Goal: Task Accomplishment & Management: Complete application form

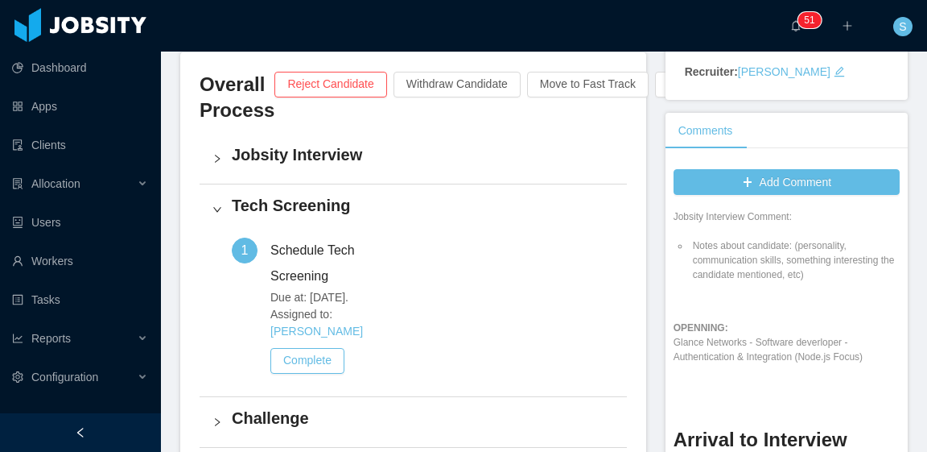
scroll to position [80, 0]
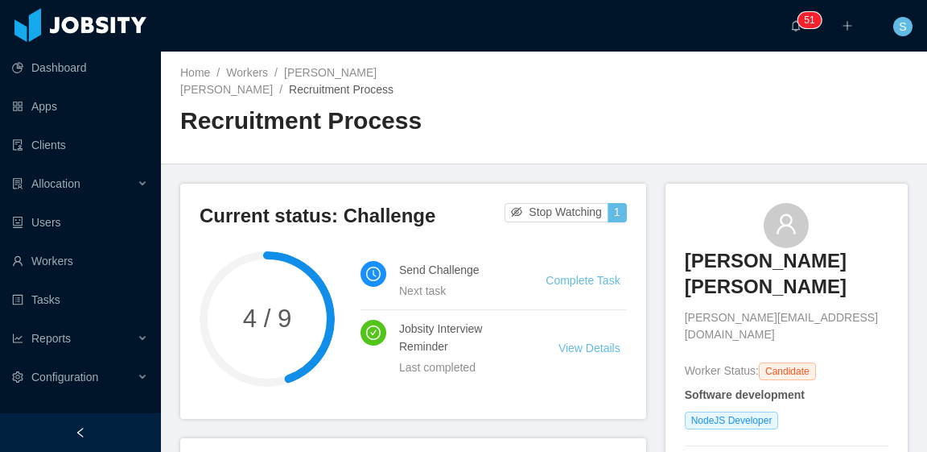
drag, startPoint x: 636, startPoint y: 78, endPoint x: 626, endPoint y: 93, distance: 17.4
click at [636, 78] on div "Home / Workers / Jorge Arturo Hernandez Muñoz / Recruitment Process / Recruitme…" at bounding box center [544, 108] width 766 height 113
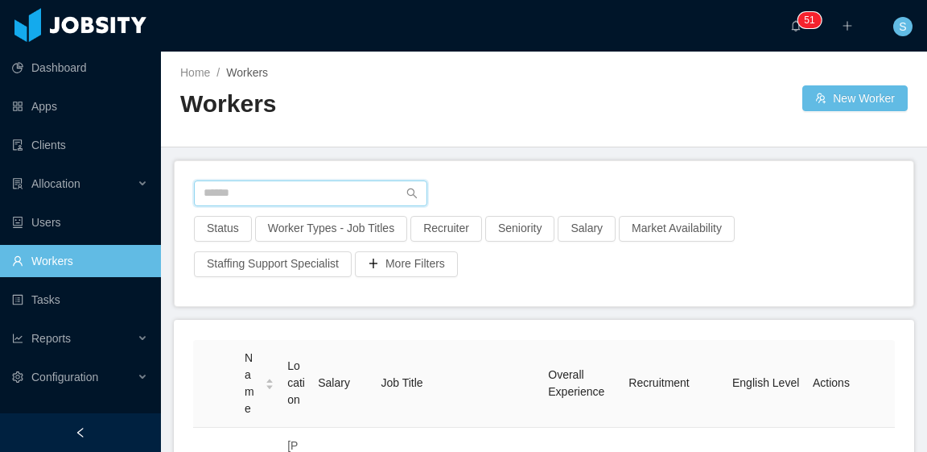
click at [321, 195] on input "text" at bounding box center [310, 193] width 233 height 26
paste input "**********"
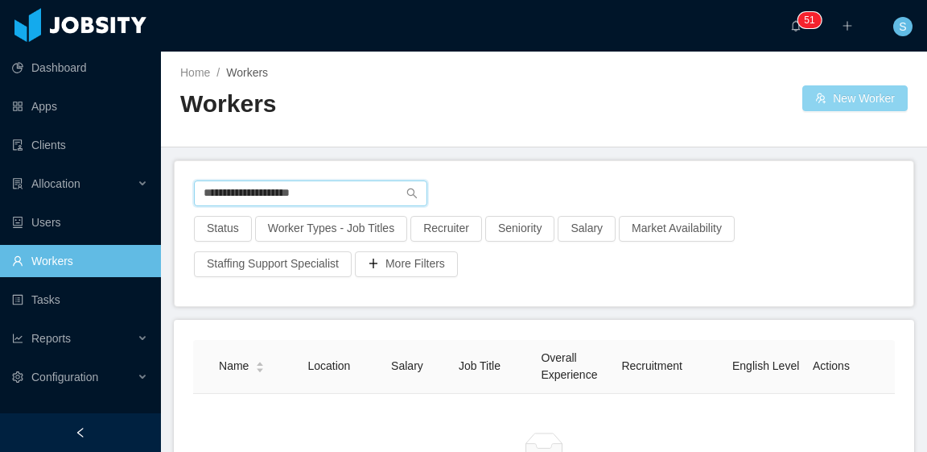
type input "**********"
click at [840, 97] on button "New Worker" at bounding box center [854, 98] width 105 height 26
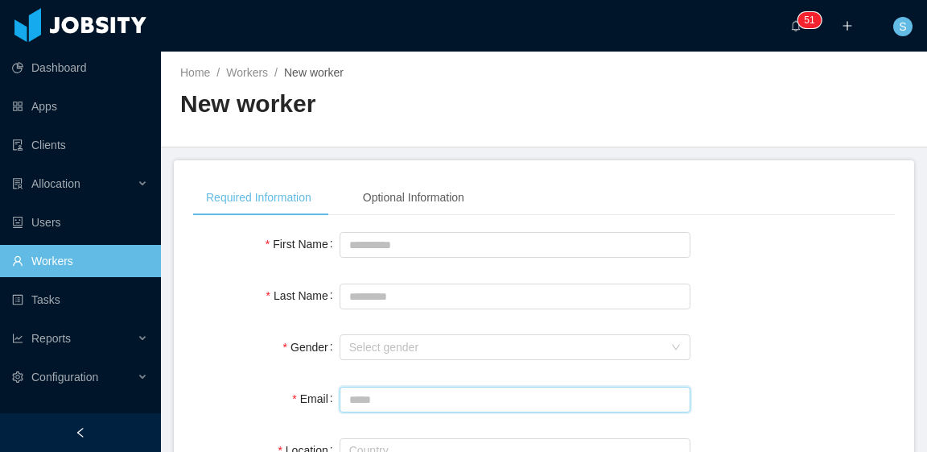
click at [456, 395] on input "Email" at bounding box center [515, 399] width 351 height 26
paste input "**********"
type input "**********"
click at [395, 251] on input "First Name" at bounding box center [515, 245] width 351 height 26
paste input "**********"
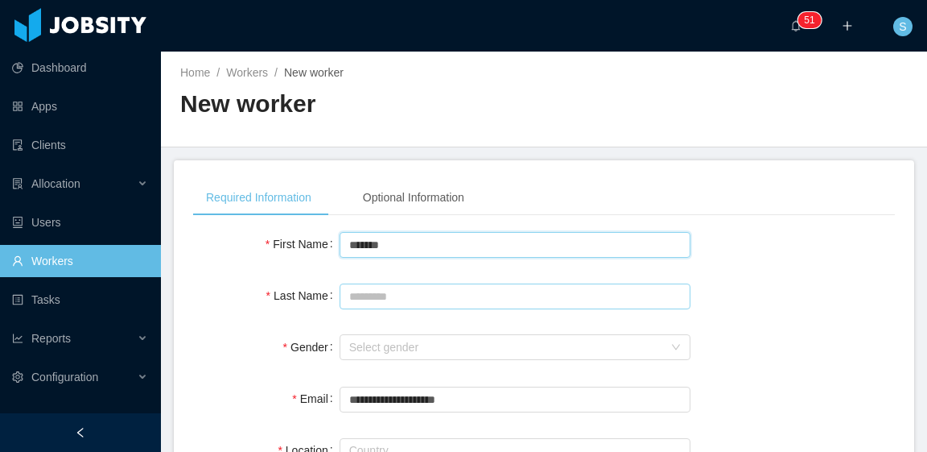
type input "******"
click at [419, 299] on input "Last Name" at bounding box center [515, 296] width 351 height 26
paste input "**********"
click at [388, 294] on input "**********" at bounding box center [515, 296] width 351 height 26
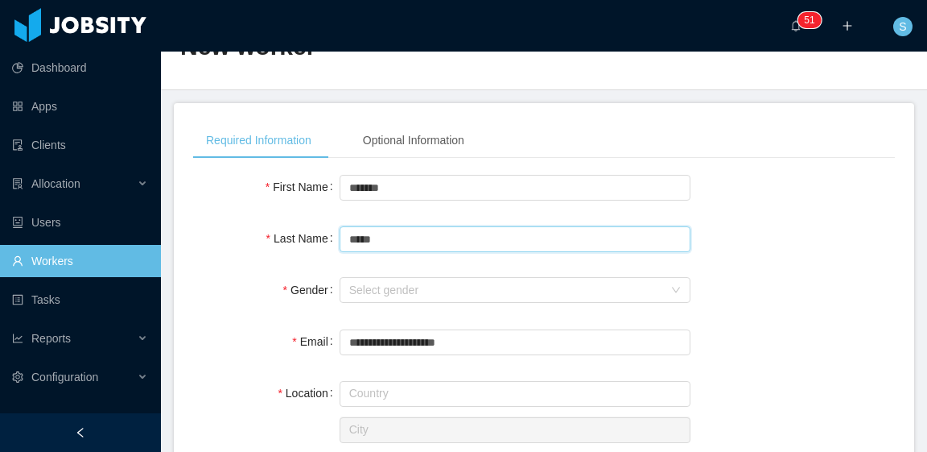
scroll to position [80, 0]
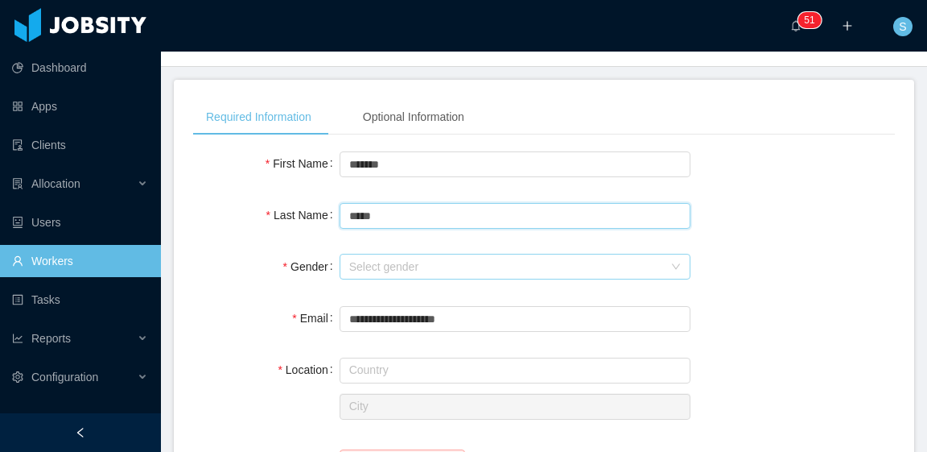
click at [411, 260] on div "Select gender" at bounding box center [506, 266] width 314 height 16
type input "*****"
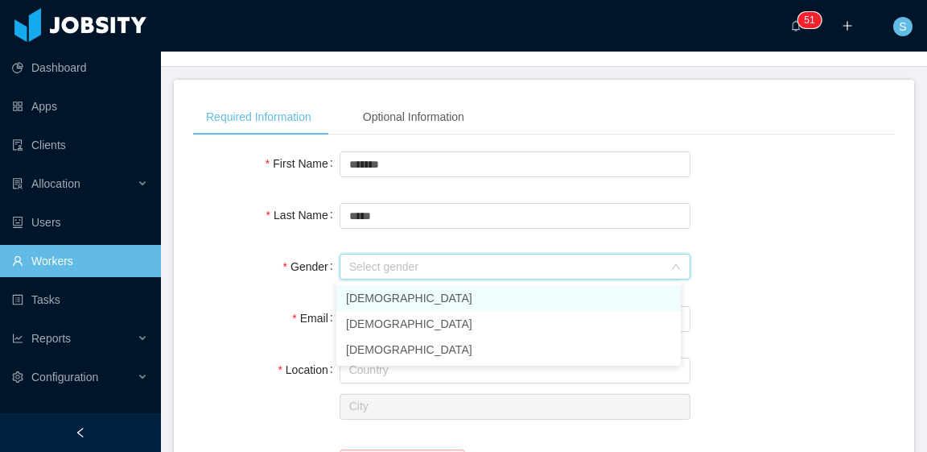
click at [389, 302] on li "[DEMOGRAPHIC_DATA]" at bounding box center [508, 298] width 345 height 26
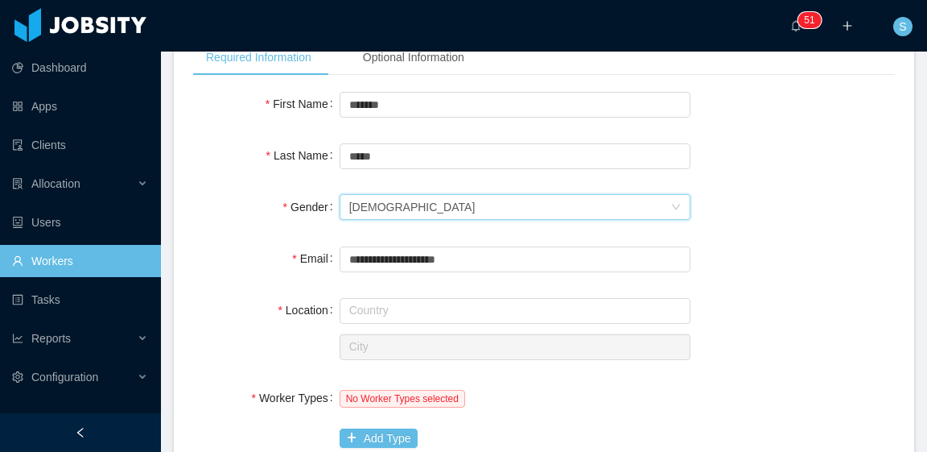
scroll to position [241, 0]
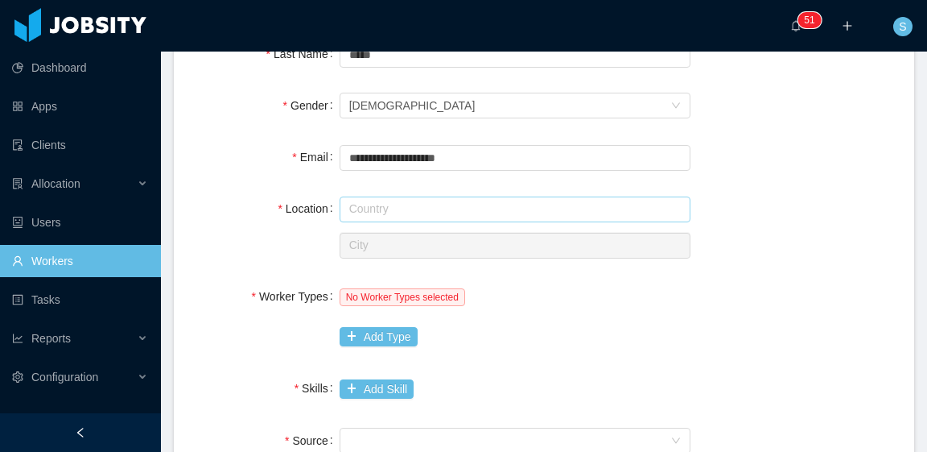
click at [523, 215] on input "text" at bounding box center [515, 209] width 351 height 26
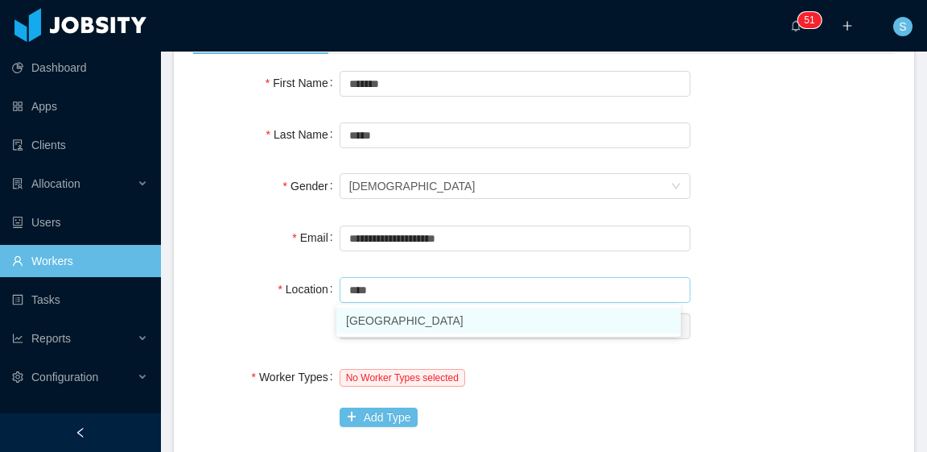
click at [439, 326] on li "[GEOGRAPHIC_DATA]" at bounding box center [508, 320] width 345 height 26
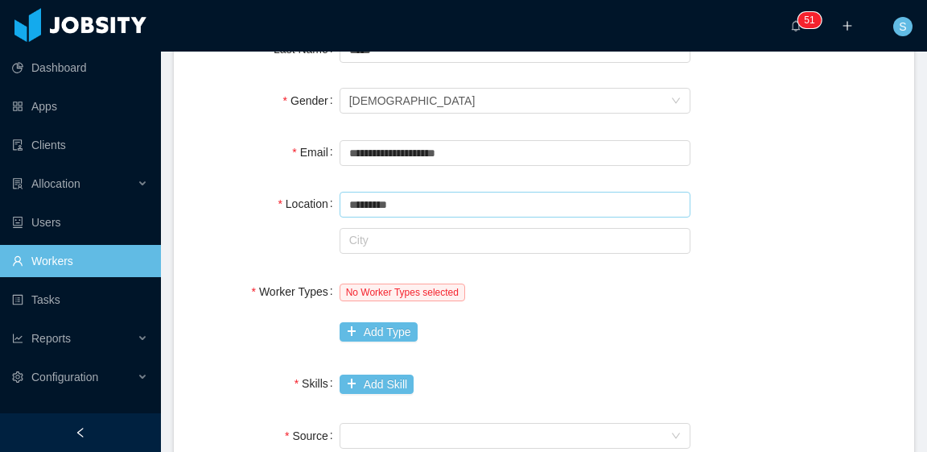
scroll to position [322, 0]
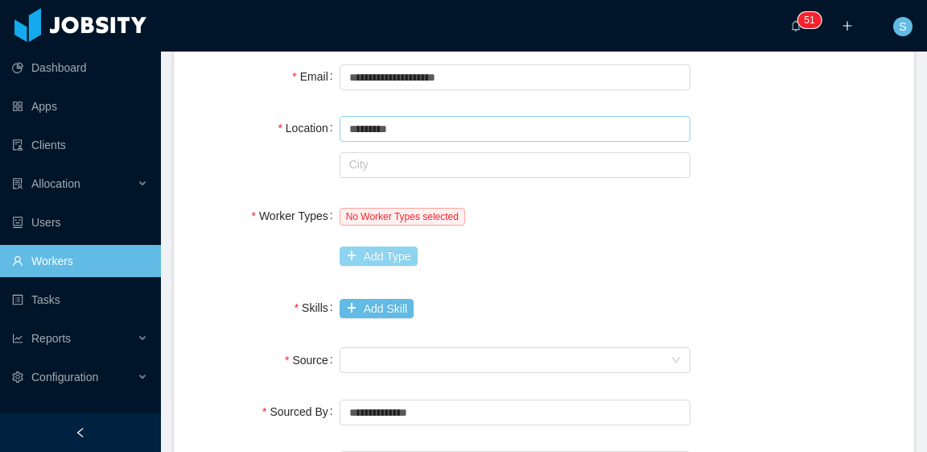
type input "*********"
click at [382, 256] on button "Add Type" at bounding box center [379, 255] width 78 height 19
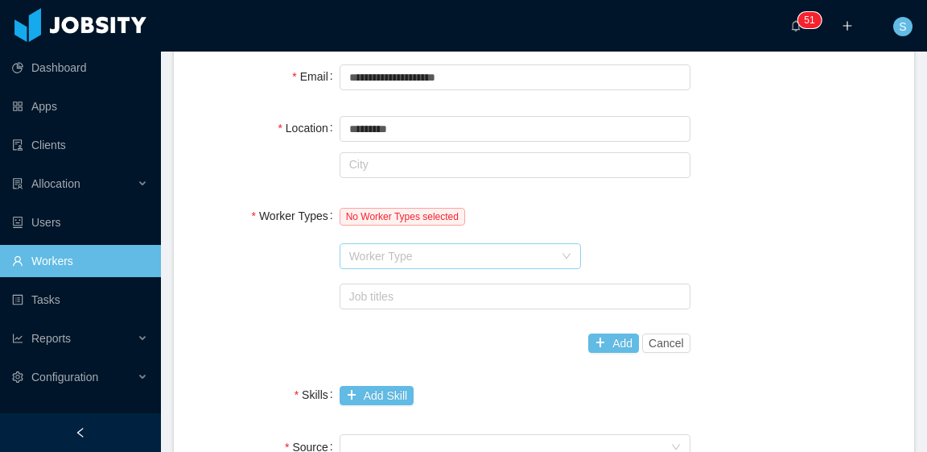
click at [423, 261] on div "Worker Type" at bounding box center [451, 256] width 204 height 16
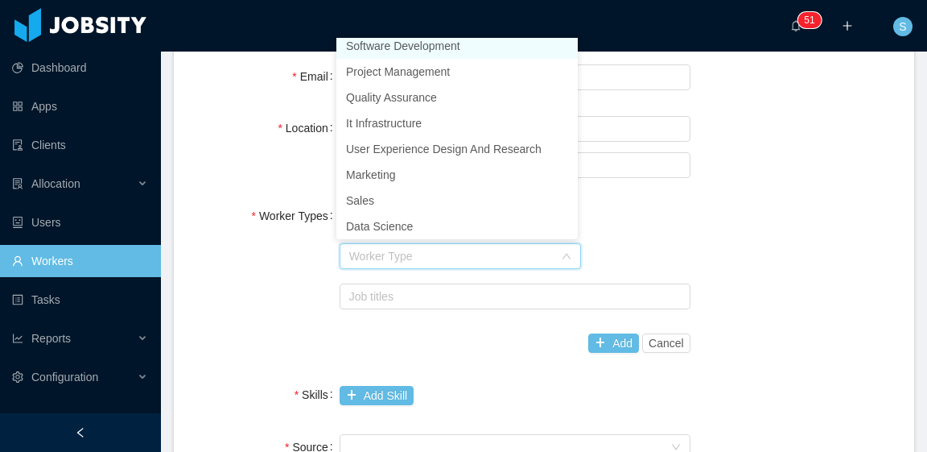
scroll to position [3, 0]
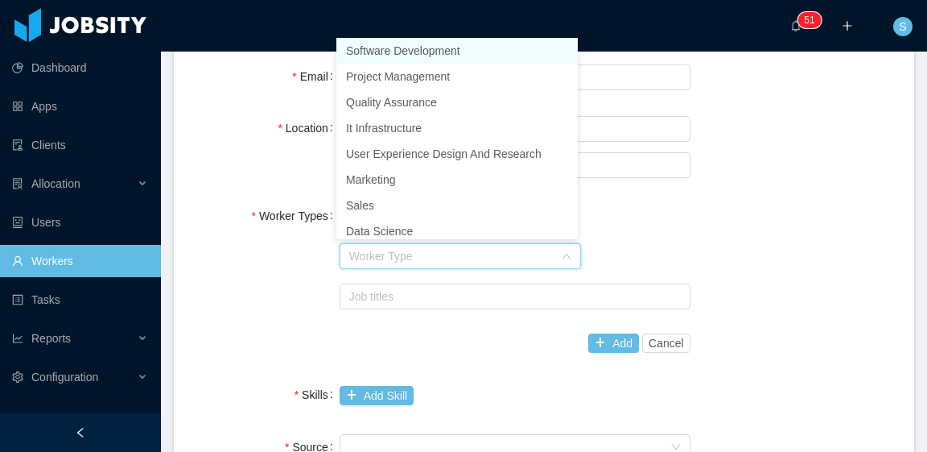
click at [426, 47] on li "Software Development" at bounding box center [456, 51] width 241 height 26
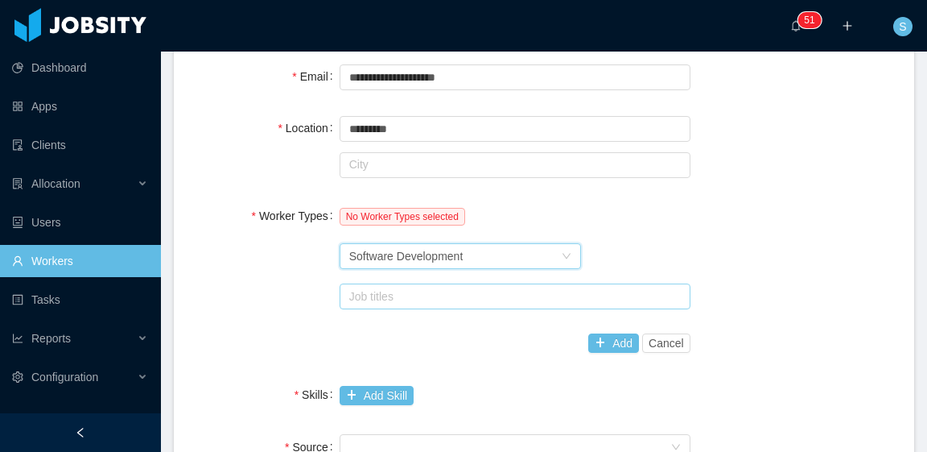
scroll to position [402, 0]
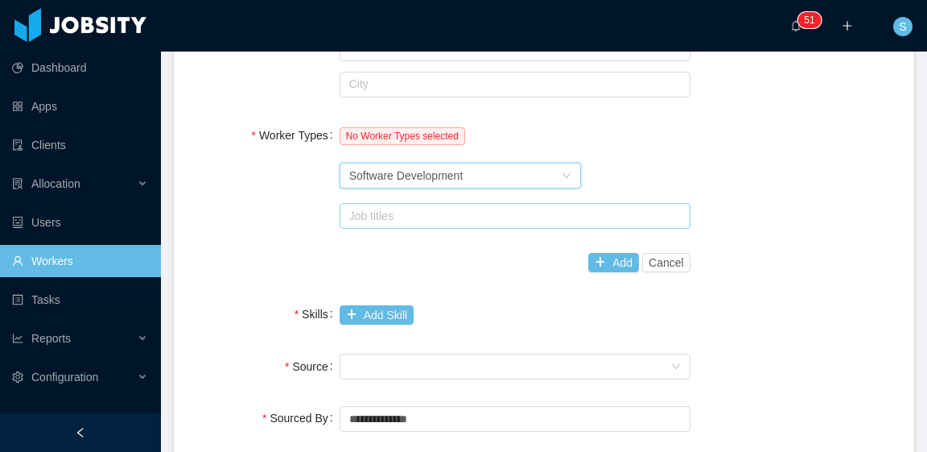
click at [479, 214] on div "Job titles" at bounding box center [511, 216] width 324 height 16
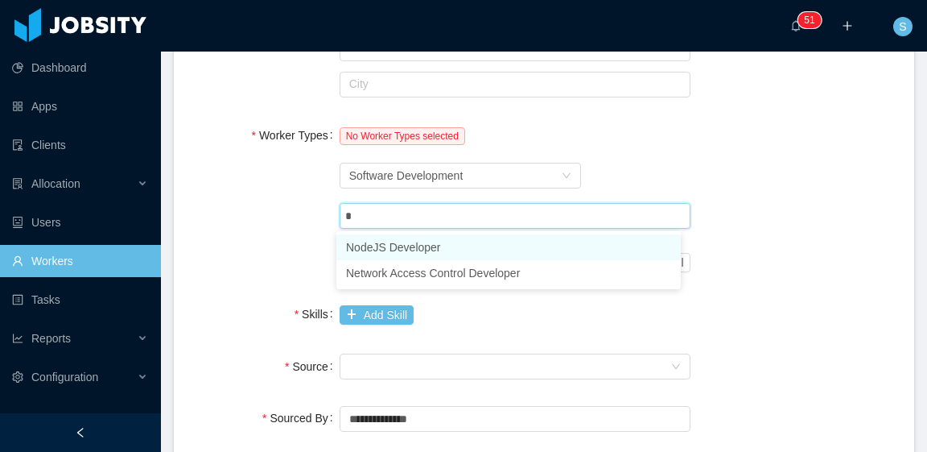
type input "**"
click at [462, 249] on li "NodeJS Developer" at bounding box center [508, 247] width 345 height 26
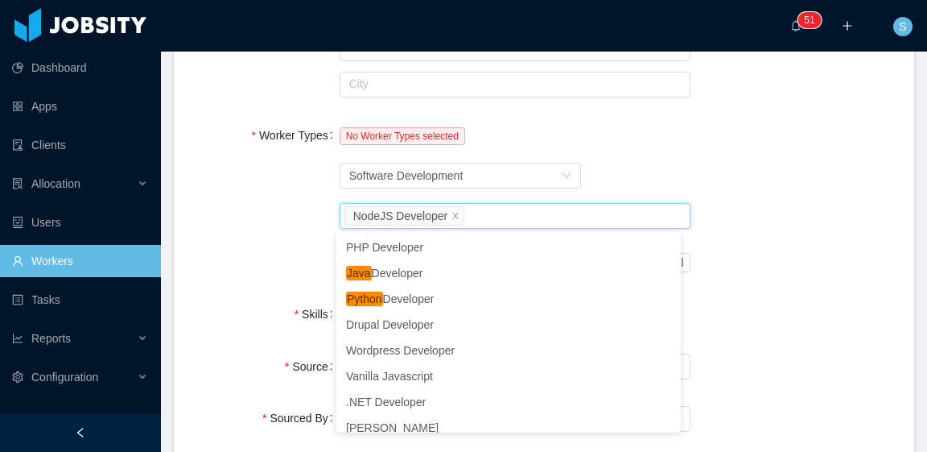
click at [729, 232] on div "Worker Types No Worker Types selected Worker Type Software Development Job titl…" at bounding box center [544, 198] width 702 height 159
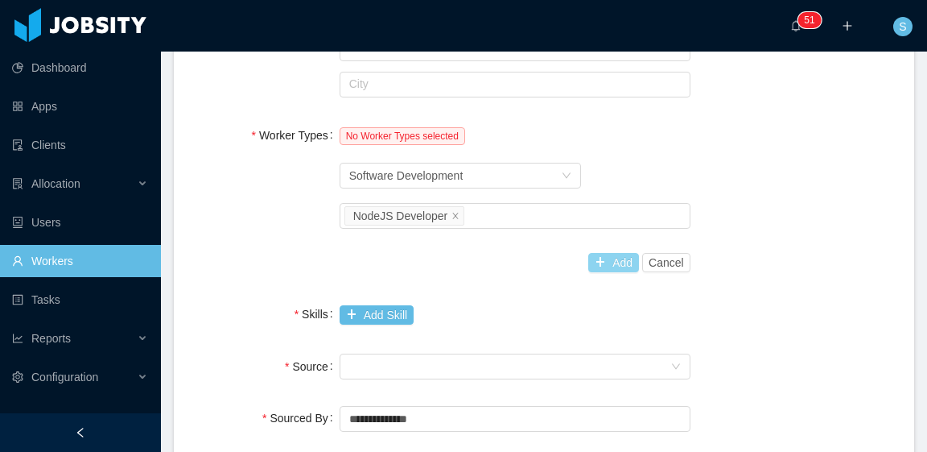
click at [616, 262] on button "Add" at bounding box center [613, 262] width 51 height 19
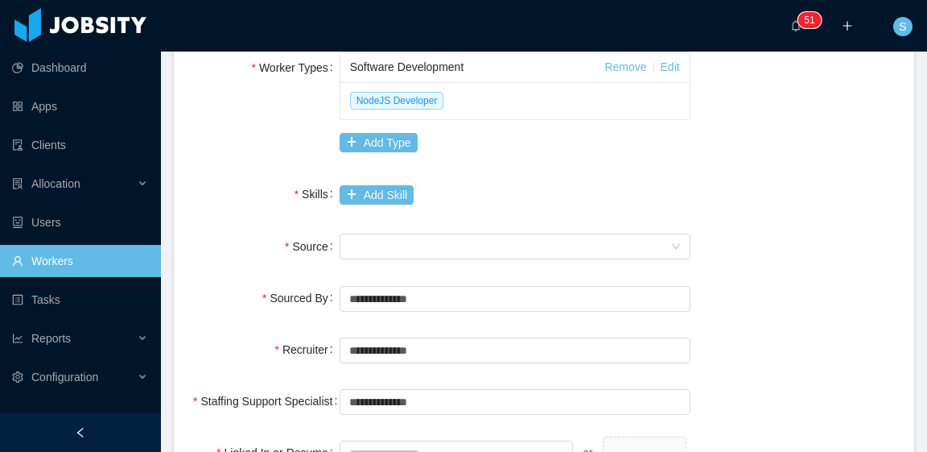
scroll to position [483, 0]
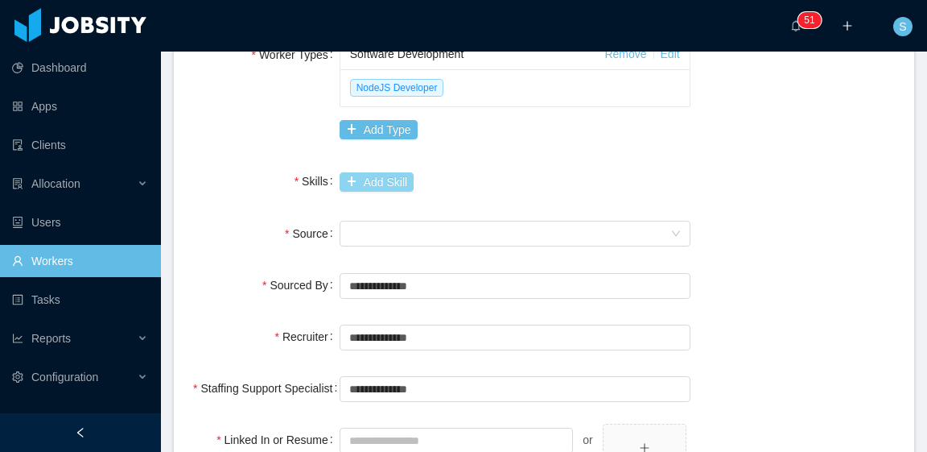
click at [393, 179] on button "Add Skill" at bounding box center [377, 181] width 74 height 19
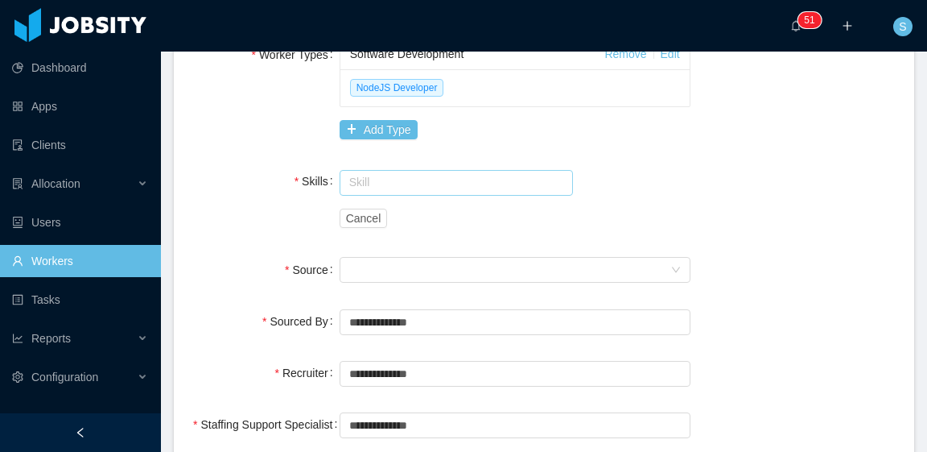
click at [402, 188] on input "text" at bounding box center [457, 183] width 234 height 26
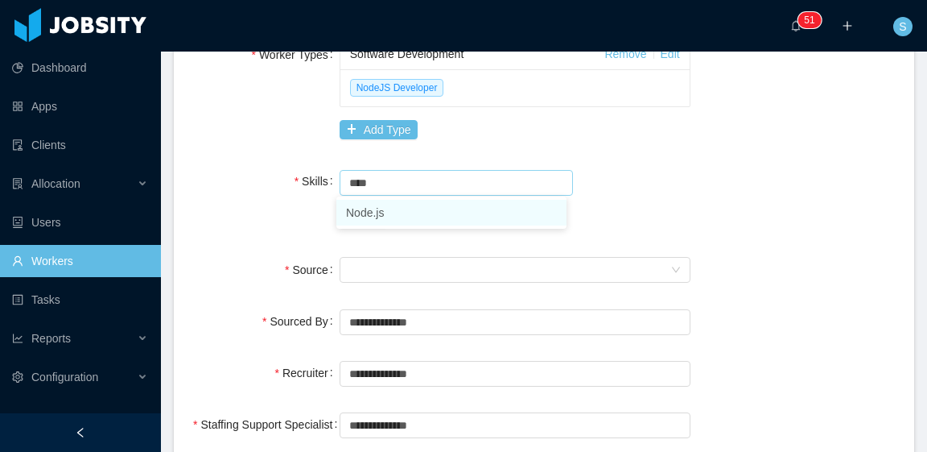
click at [411, 216] on li "Node.js" at bounding box center [451, 213] width 230 height 26
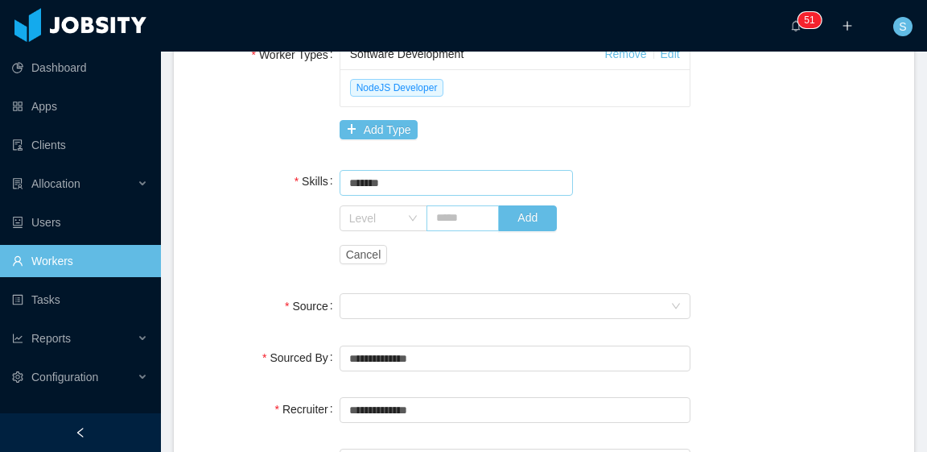
type input "*******"
click at [452, 227] on input "text" at bounding box center [463, 218] width 73 height 26
type input "*"
click at [396, 223] on div "Level" at bounding box center [378, 218] width 58 height 24
click at [382, 324] on li "Medium" at bounding box center [379, 327] width 86 height 26
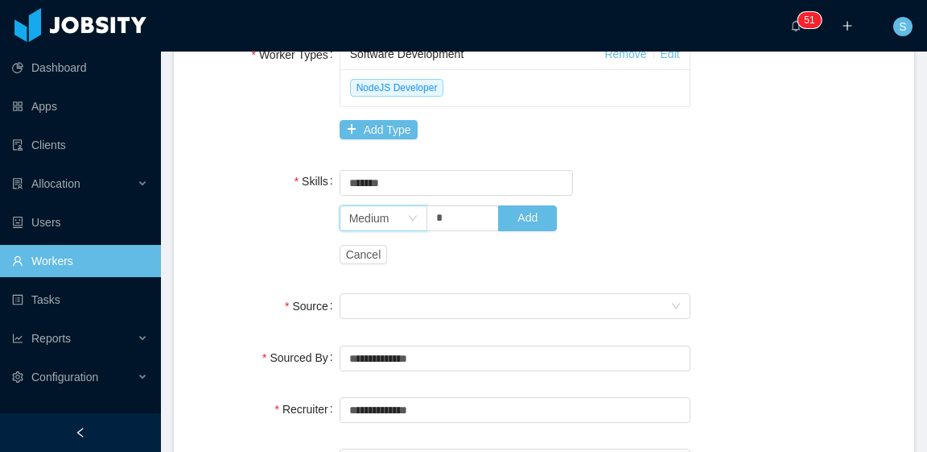
click at [651, 182] on div "Skill ******* Node.js Level Medium * Add Cancel" at bounding box center [515, 217] width 351 height 105
click at [528, 218] on button "Add" at bounding box center [527, 218] width 59 height 26
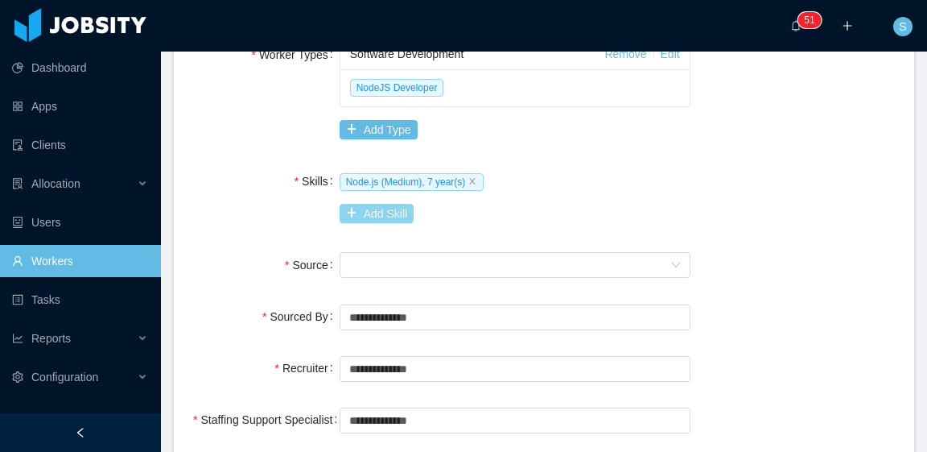
click at [378, 213] on button "Add Skill" at bounding box center [377, 213] width 74 height 19
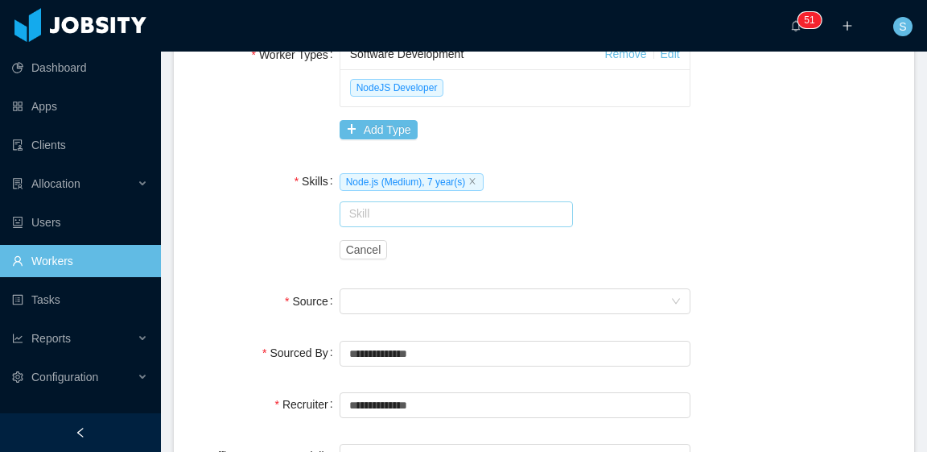
click at [378, 218] on input "text" at bounding box center [457, 214] width 234 height 26
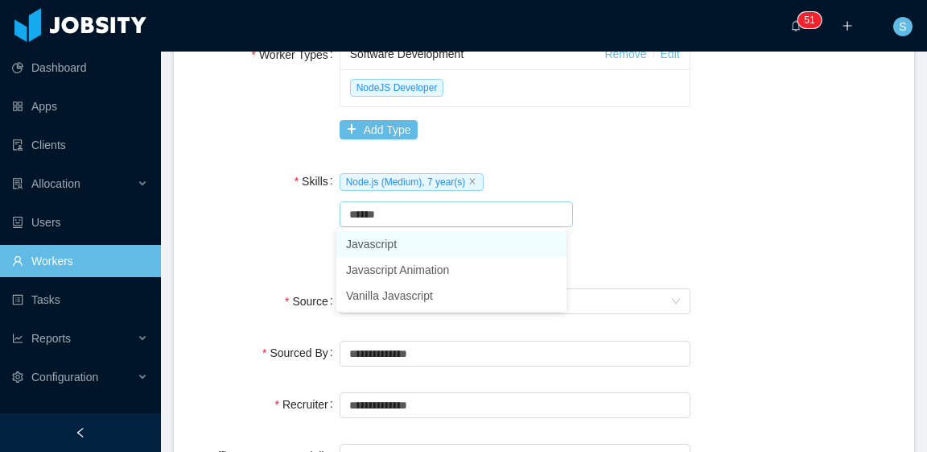
click at [398, 251] on li "Javascript" at bounding box center [451, 244] width 230 height 26
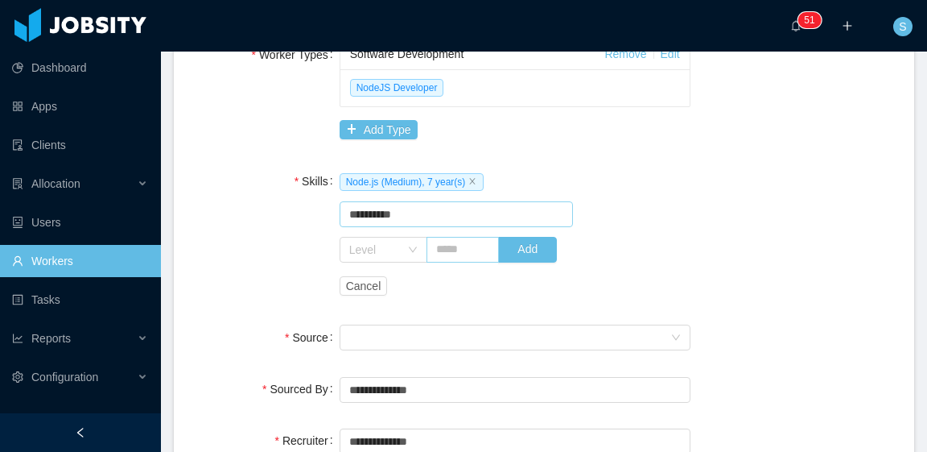
type input "**********"
click at [442, 245] on input "text" at bounding box center [463, 250] width 73 height 26
type input "**"
click at [398, 250] on div "Level" at bounding box center [378, 249] width 58 height 24
click at [376, 381] on li "High" at bounding box center [379, 384] width 86 height 26
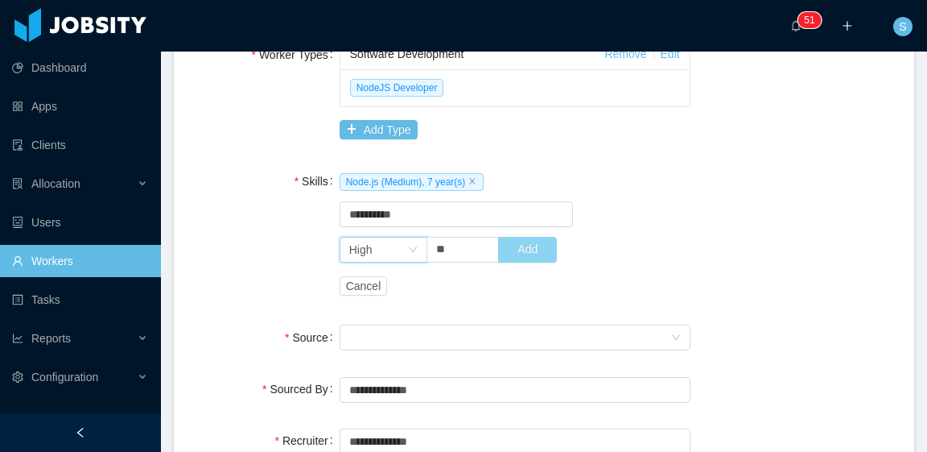
click at [538, 254] on button "Add" at bounding box center [527, 250] width 59 height 26
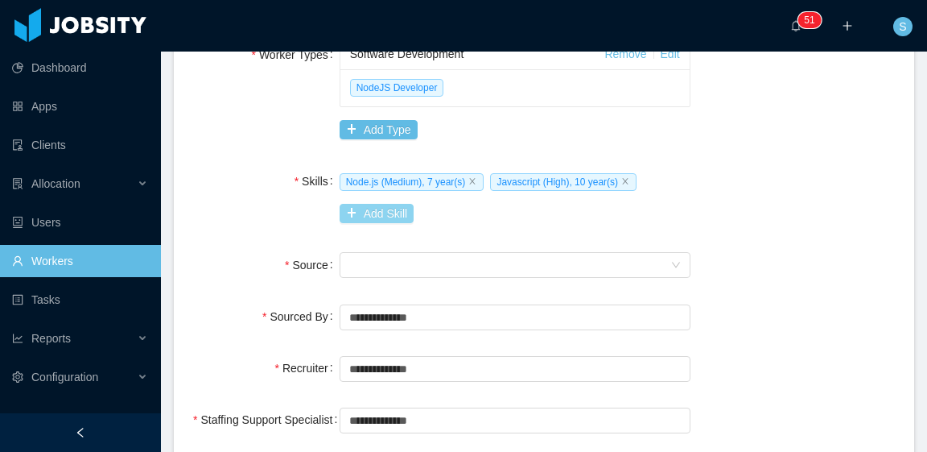
click at [392, 221] on button "Add Skill" at bounding box center [377, 213] width 74 height 19
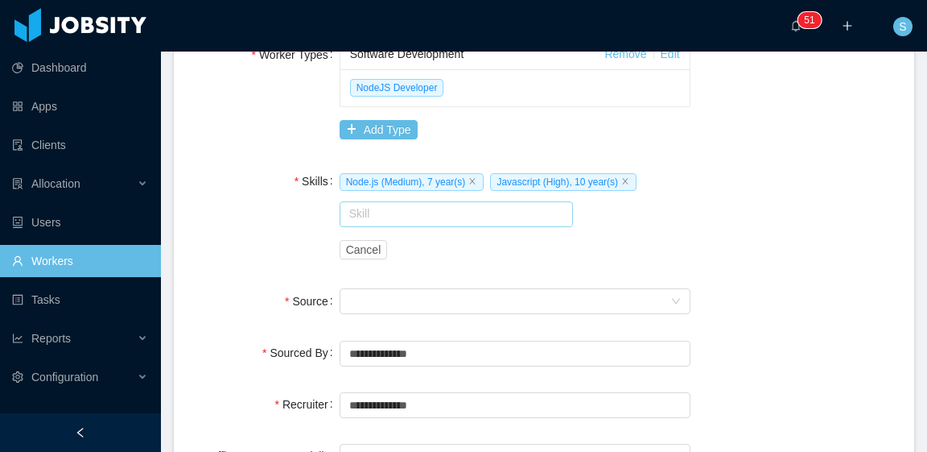
click at [409, 216] on input "text" at bounding box center [457, 214] width 234 height 26
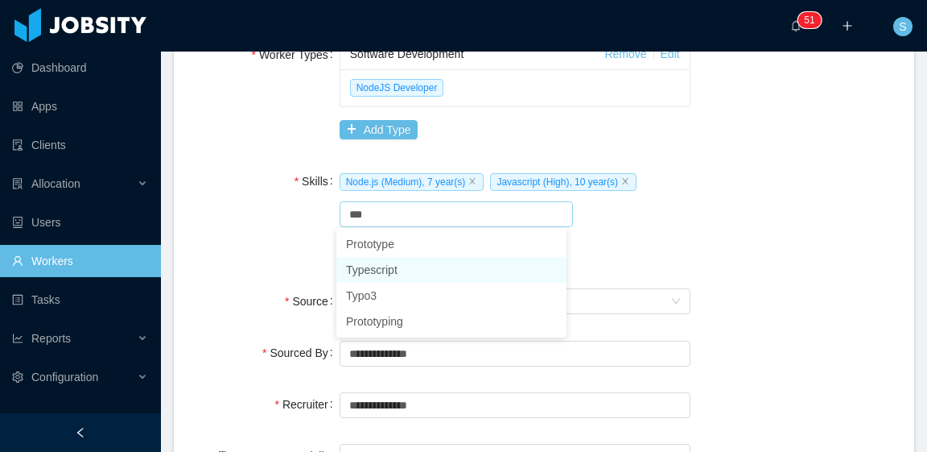
click at [403, 268] on li "Typescript" at bounding box center [451, 270] width 230 height 26
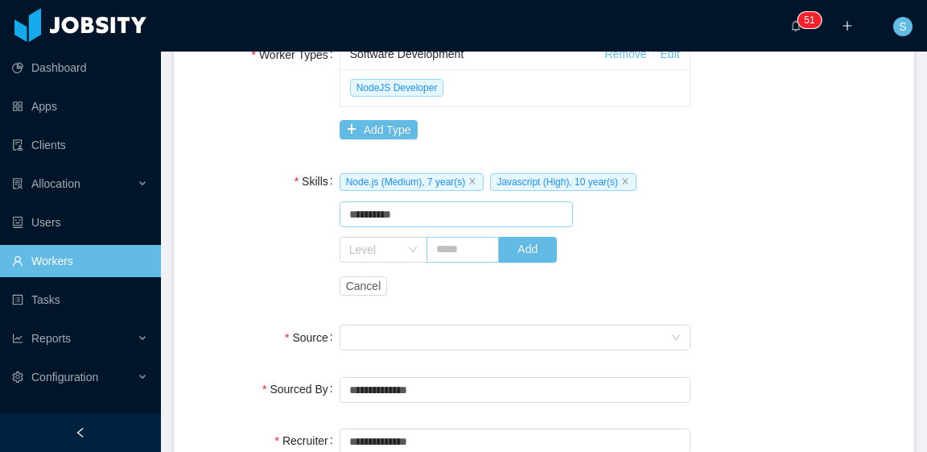
type input "**********"
click at [460, 249] on input "text" at bounding box center [463, 250] width 73 height 26
click at [390, 251] on div "Level" at bounding box center [374, 249] width 51 height 16
type input "*"
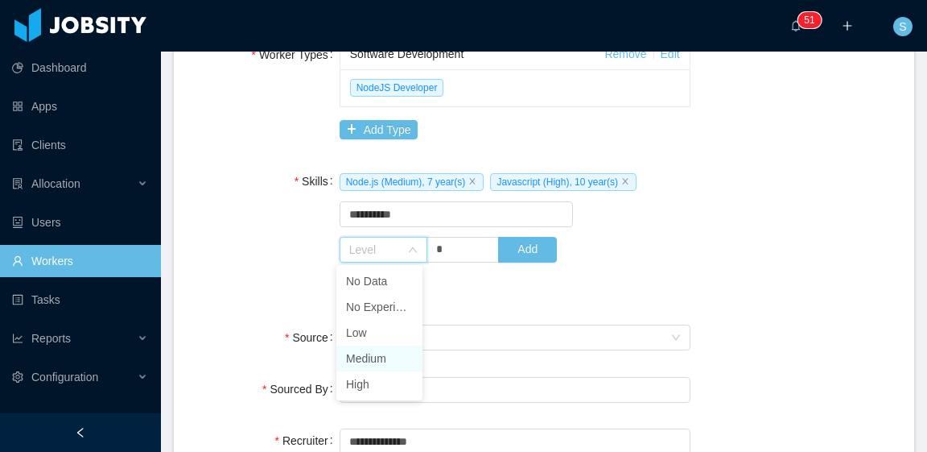
click at [390, 365] on li "Medium" at bounding box center [379, 358] width 86 height 26
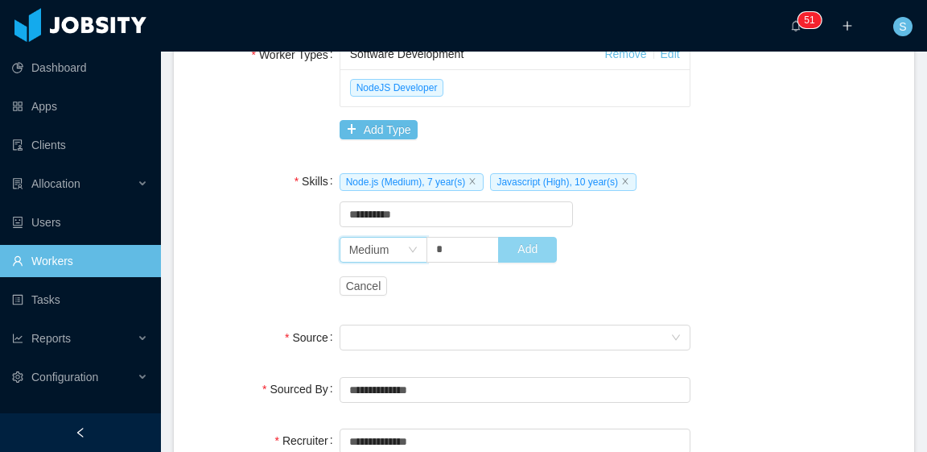
click at [531, 249] on button "Add" at bounding box center [527, 250] width 59 height 26
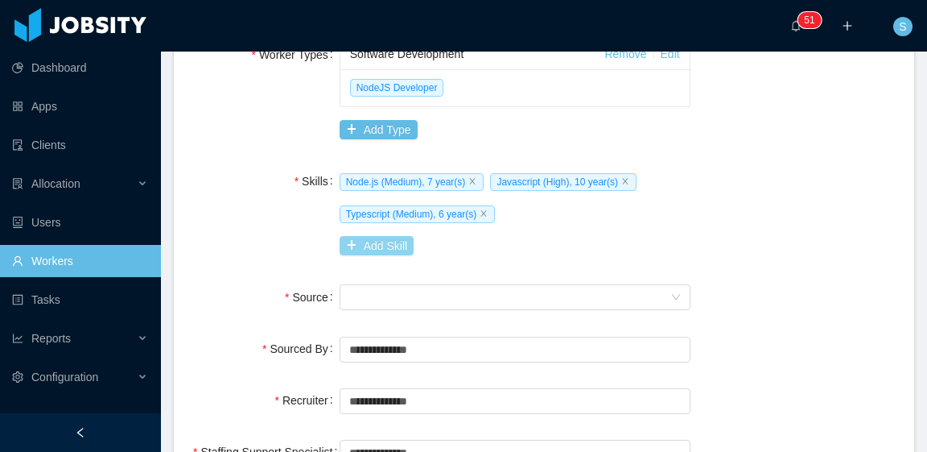
click at [401, 241] on button "Add Skill" at bounding box center [377, 245] width 74 height 19
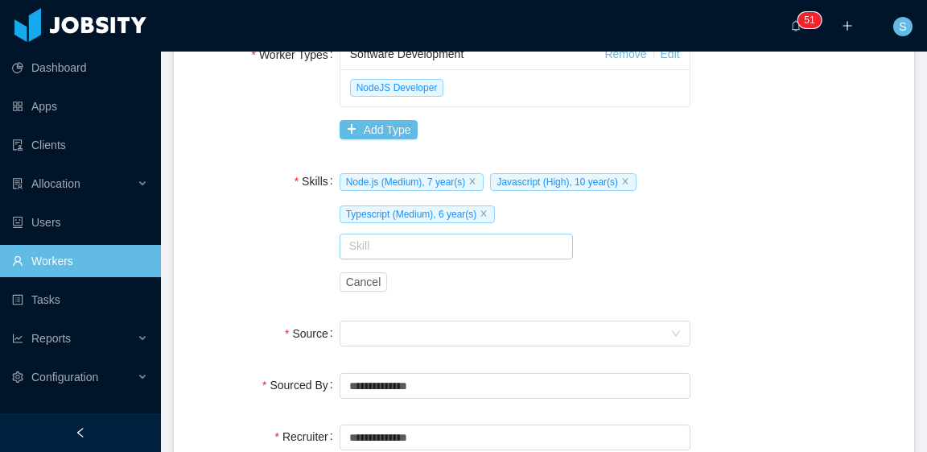
click at [422, 239] on input "text" at bounding box center [457, 246] width 234 height 26
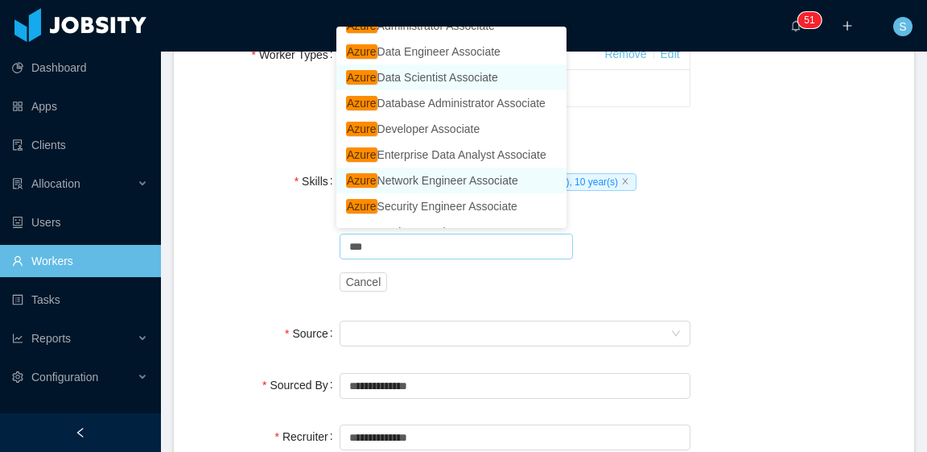
scroll to position [217, 0]
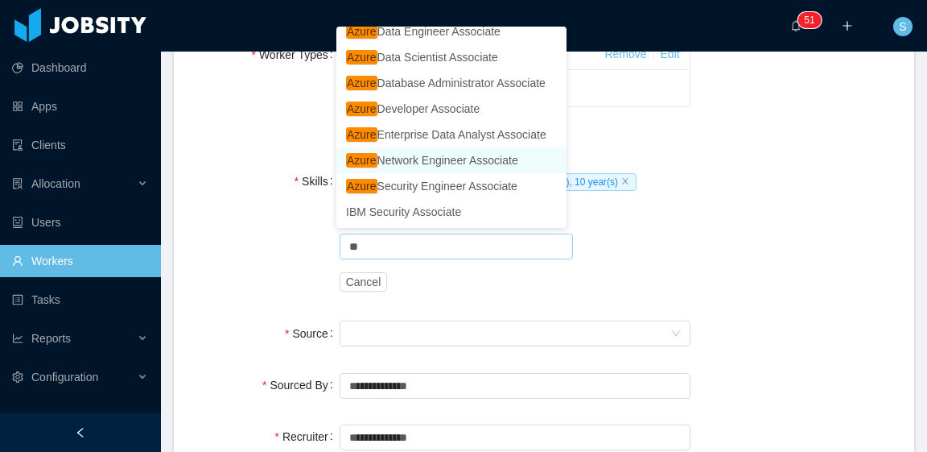
type input "*"
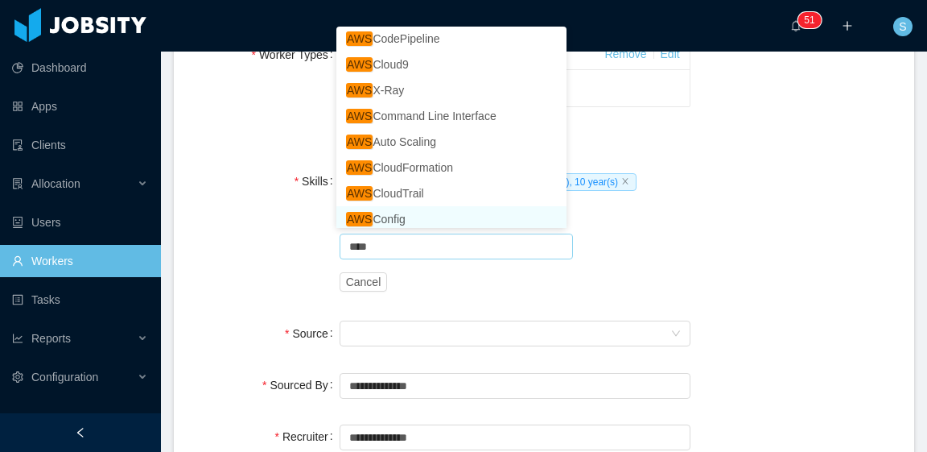
scroll to position [483, 0]
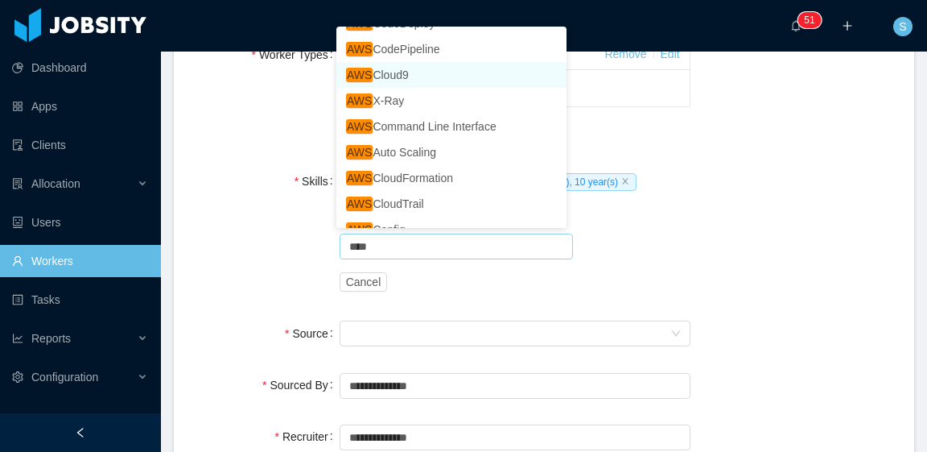
click at [417, 70] on li "AWS Cloud9" at bounding box center [451, 75] width 230 height 26
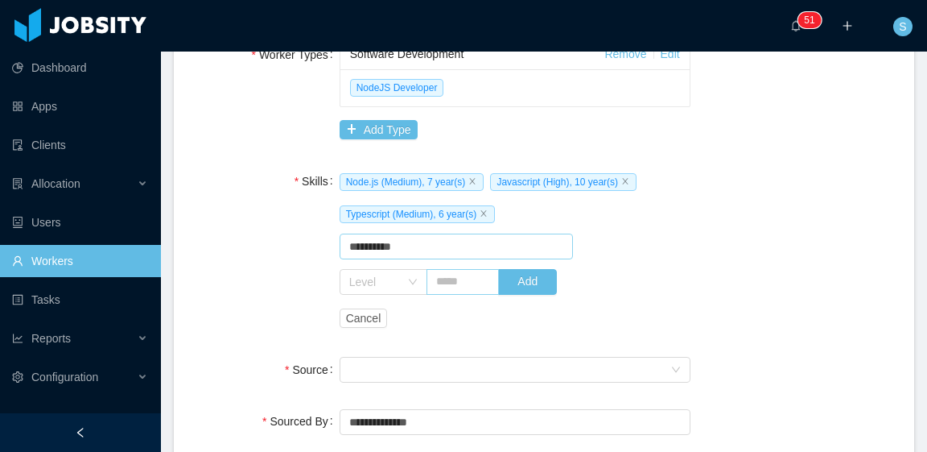
type input "**********"
click at [455, 281] on input "text" at bounding box center [463, 282] width 73 height 26
type input "*"
click at [416, 278] on div "Level" at bounding box center [384, 282] width 88 height 26
click at [373, 390] on li "Medium" at bounding box center [379, 391] width 86 height 26
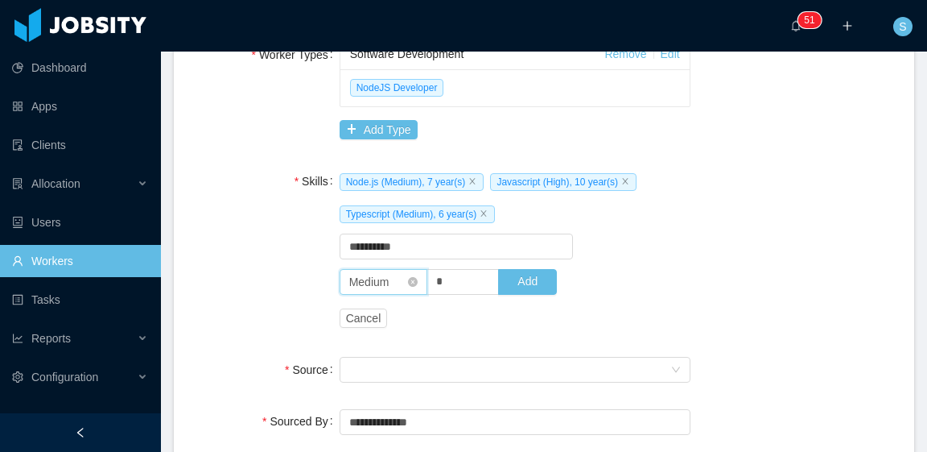
click at [406, 288] on div "Level Medium" at bounding box center [384, 282] width 88 height 26
click at [374, 364] on li "Low" at bounding box center [379, 365] width 86 height 26
click at [537, 283] on button "Add" at bounding box center [527, 282] width 59 height 26
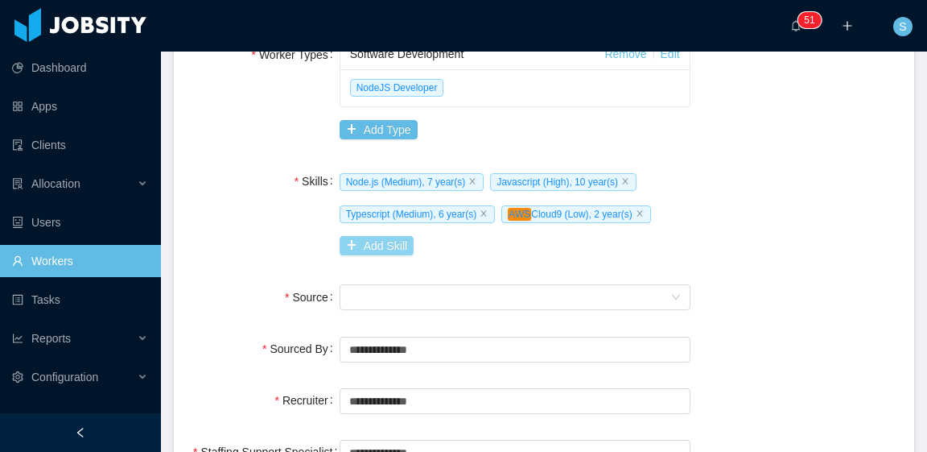
click at [381, 238] on button "Add Skill" at bounding box center [377, 245] width 74 height 19
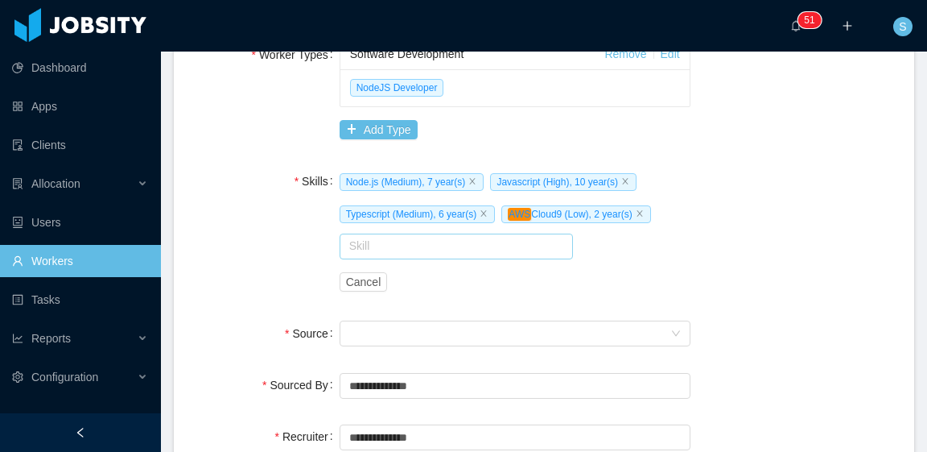
click at [407, 250] on input "text" at bounding box center [457, 246] width 234 height 26
type input "*"
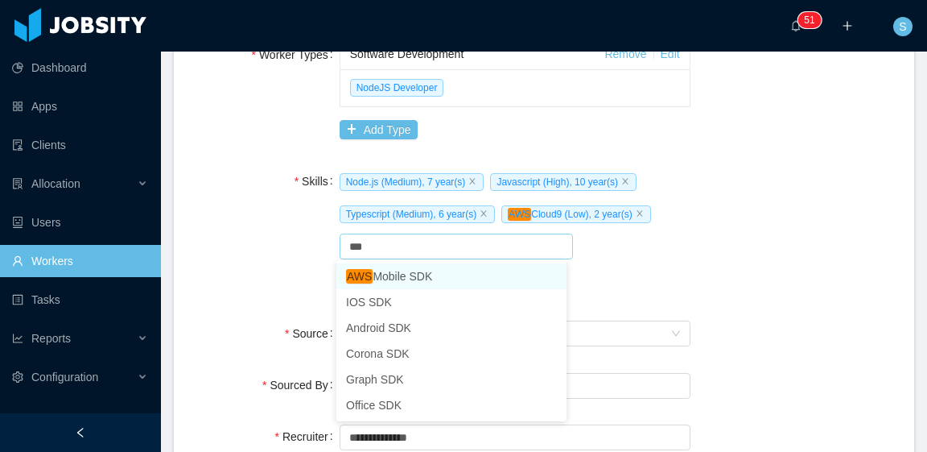
click at [485, 280] on li "AWS Mobile SDK" at bounding box center [451, 276] width 230 height 26
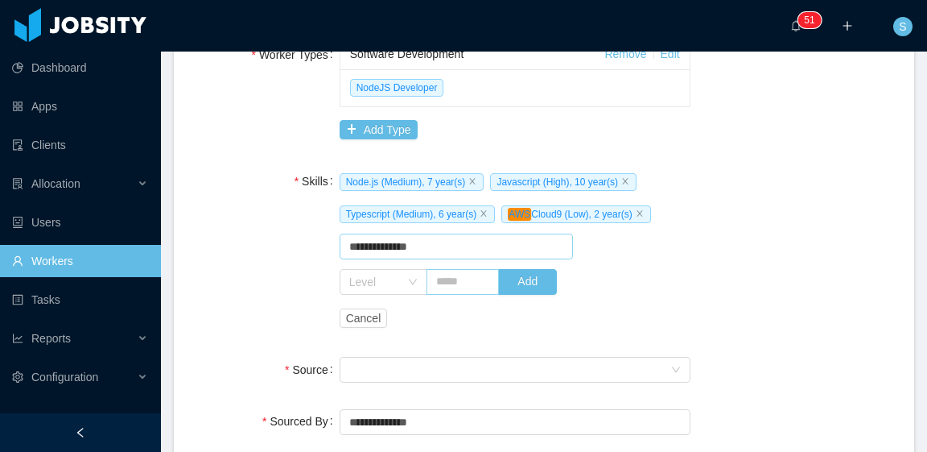
type input "**********"
click at [468, 281] on input "text" at bounding box center [463, 282] width 73 height 26
type input "*"
click at [525, 289] on button "Add" at bounding box center [527, 282] width 59 height 26
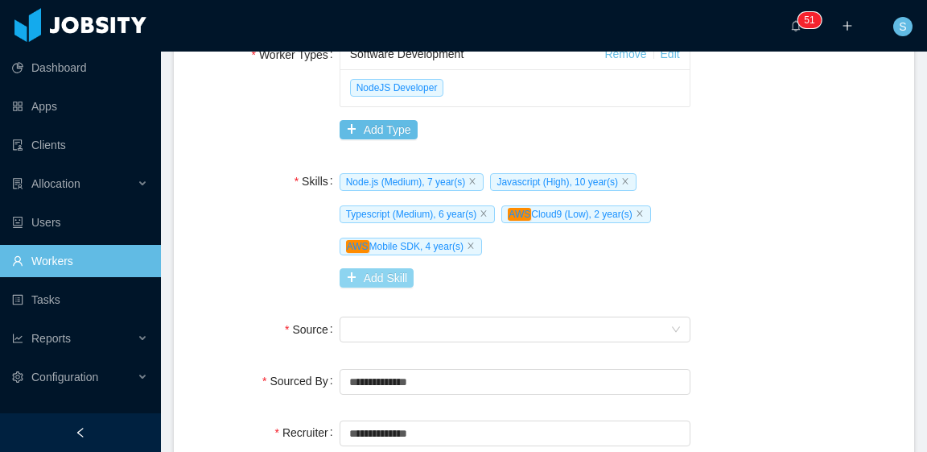
click at [388, 275] on button "Add Skill" at bounding box center [377, 277] width 74 height 19
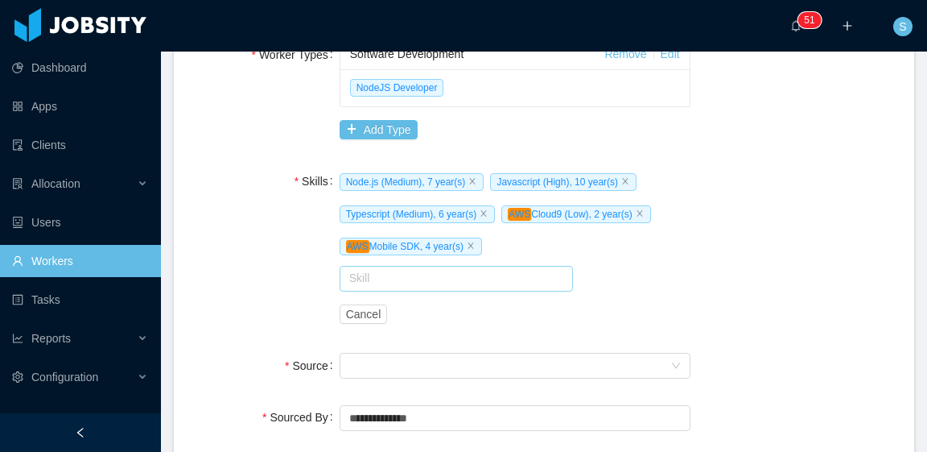
click at [402, 283] on input "text" at bounding box center [457, 279] width 234 height 26
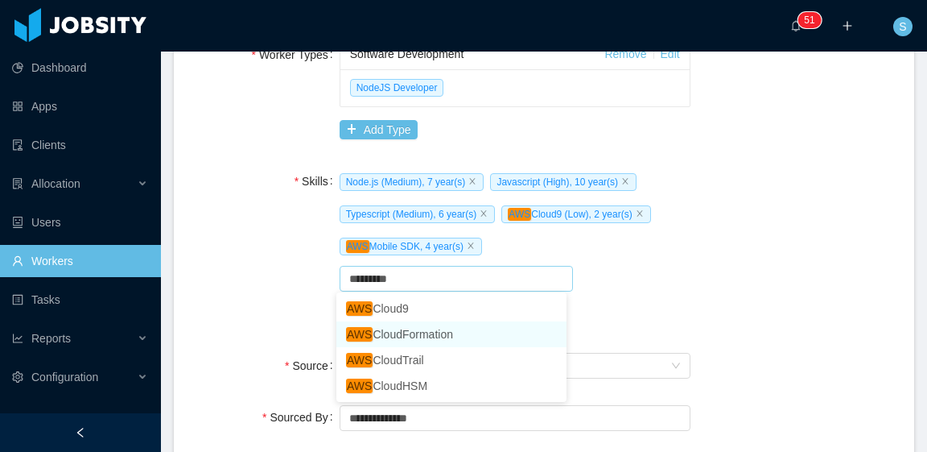
click at [445, 337] on li "AWS CloudFormation" at bounding box center [451, 334] width 230 height 26
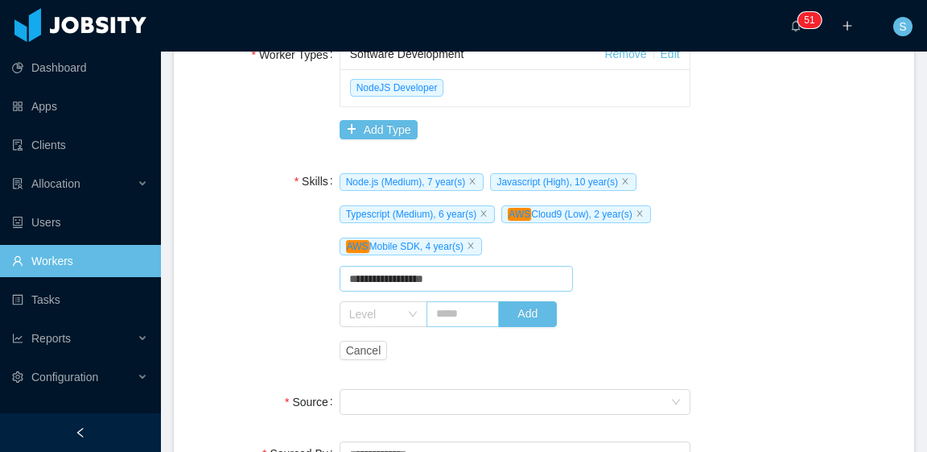
type input "**********"
click at [460, 316] on input "text" at bounding box center [463, 314] width 73 height 26
type input "*"
click at [554, 323] on span "Level * Add" at bounding box center [486, 314] width 292 height 26
click at [403, 308] on div "Level" at bounding box center [384, 314] width 88 height 26
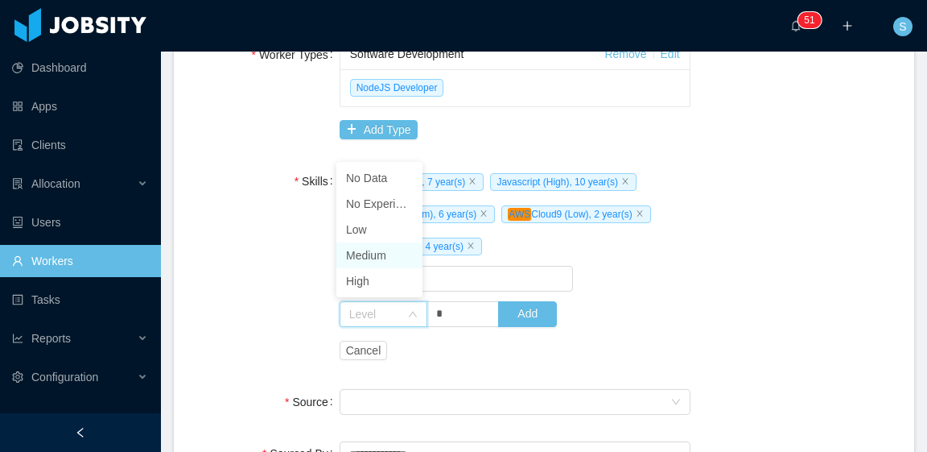
click at [389, 257] on li "Medium" at bounding box center [379, 255] width 86 height 26
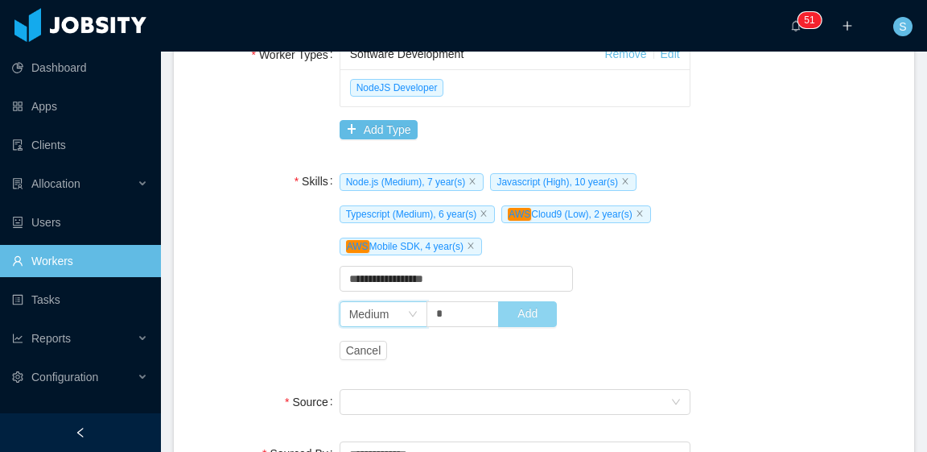
click at [517, 307] on button "Add" at bounding box center [527, 314] width 59 height 26
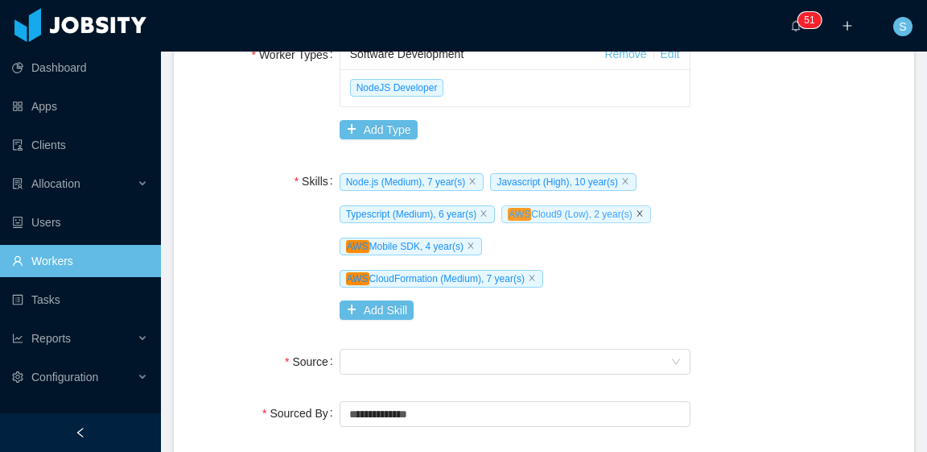
click at [637, 212] on icon "icon: close" at bounding box center [640, 213] width 6 height 6
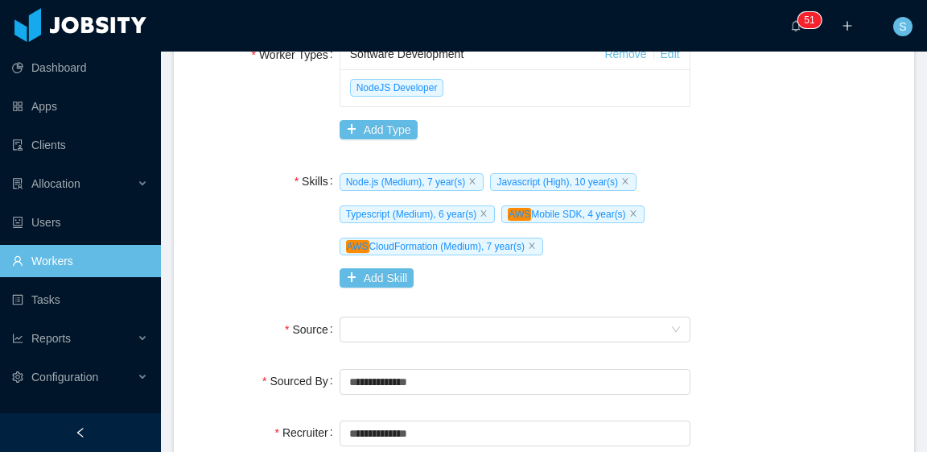
click at [662, 189] on div "Node.js (Medium), 7 year(s) Javascript (High), 10 year(s) Typescript (Medium), …" at bounding box center [515, 213] width 351 height 97
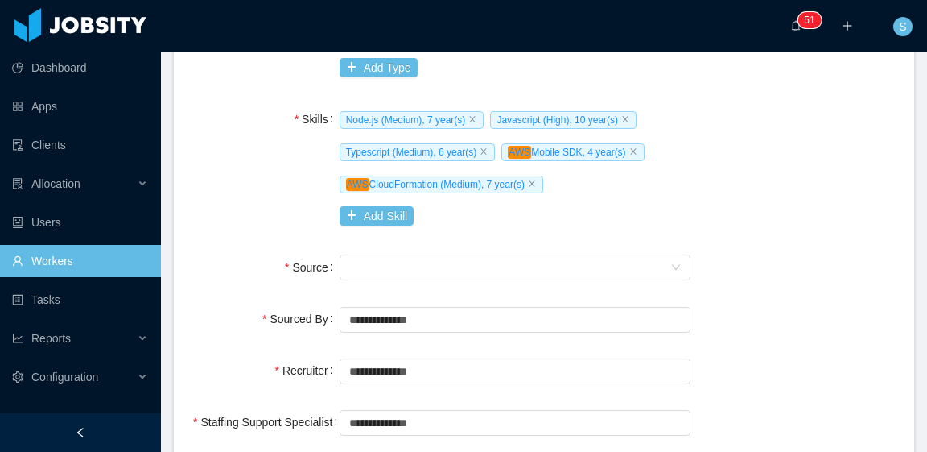
scroll to position [563, 0]
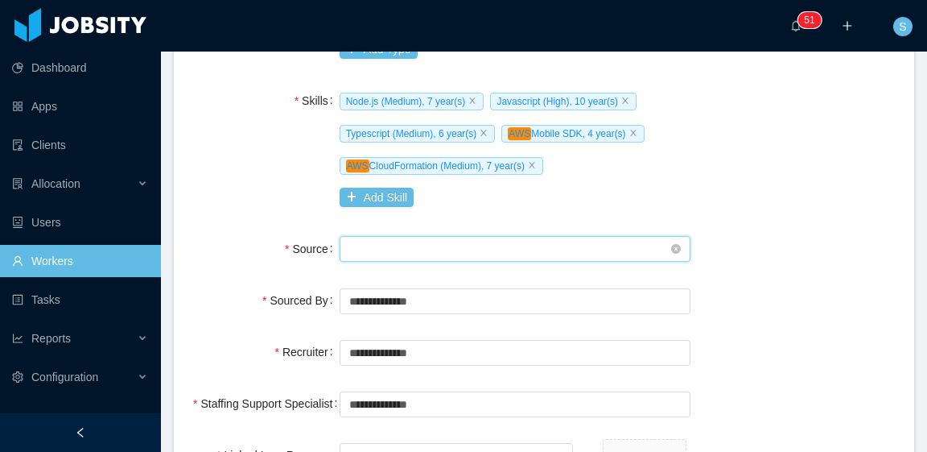
click at [499, 254] on div "Seniority" at bounding box center [509, 249] width 321 height 24
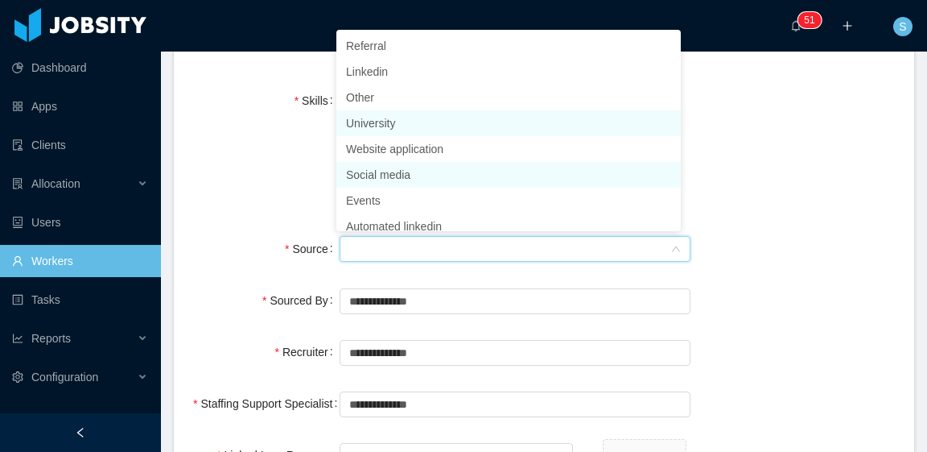
scroll to position [8, 0]
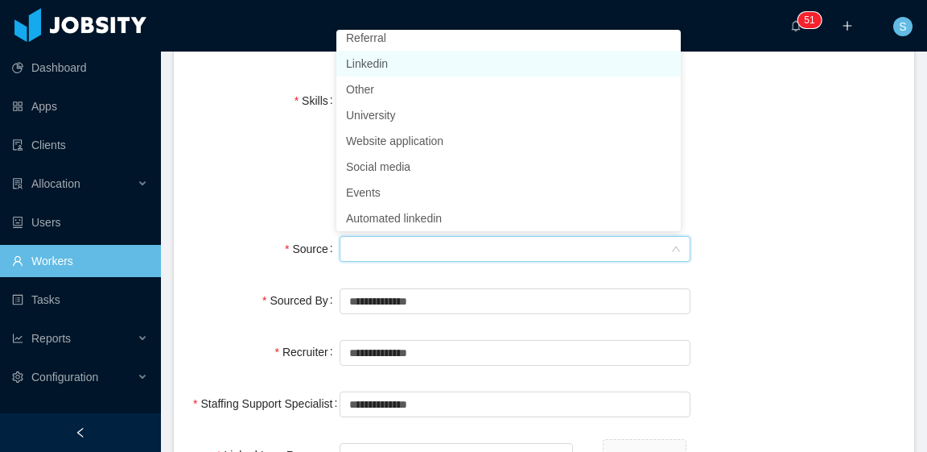
click at [411, 64] on li "Linkedin" at bounding box center [508, 64] width 345 height 26
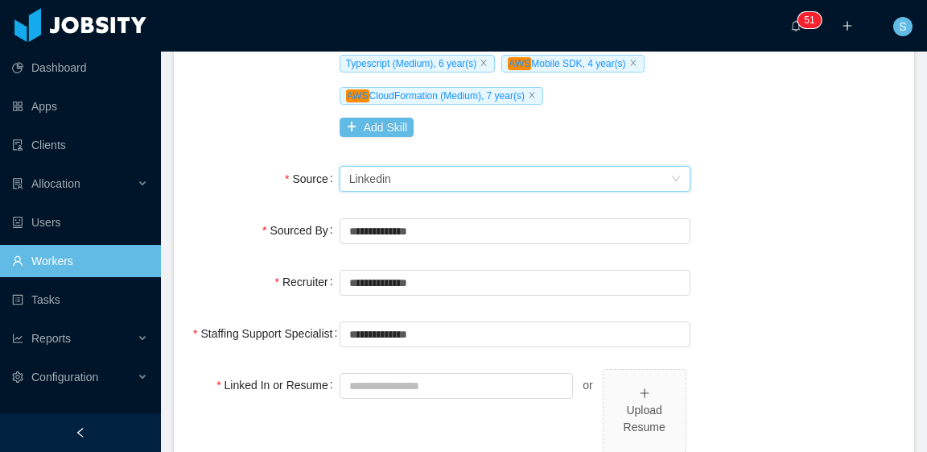
scroll to position [644, 0]
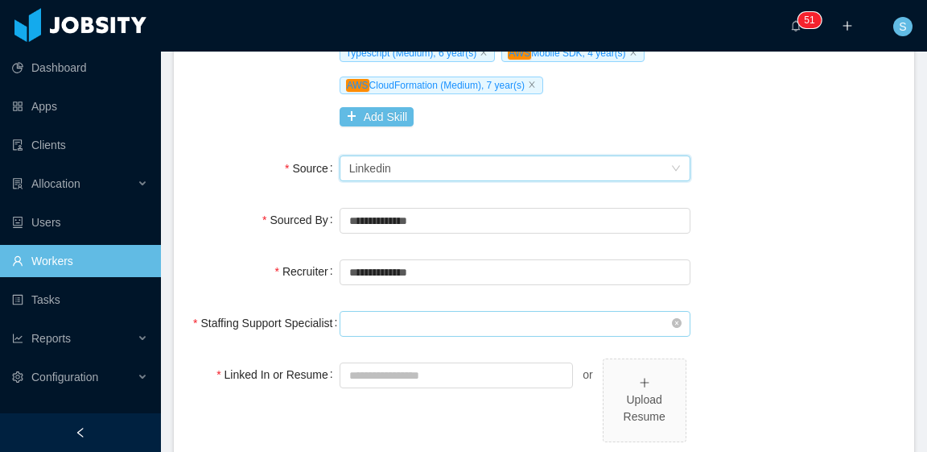
click at [444, 326] on input "text" at bounding box center [515, 324] width 351 height 26
click at [452, 321] on input "text" at bounding box center [515, 324] width 351 height 26
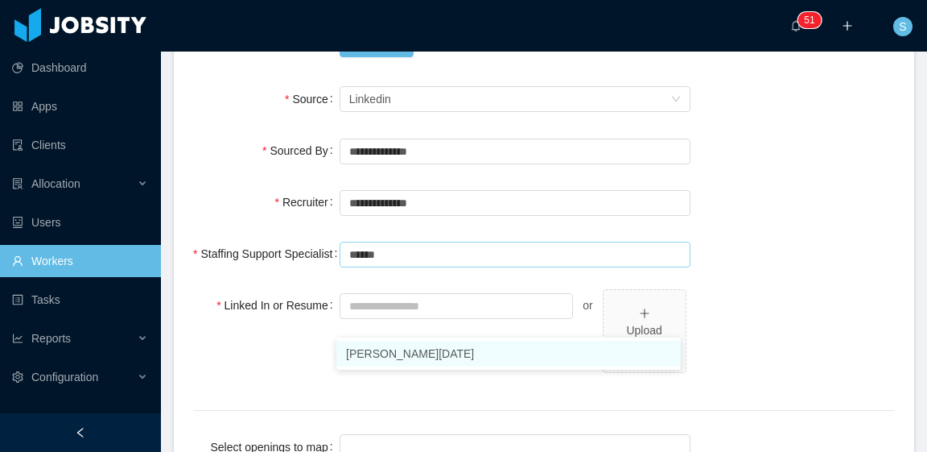
scroll to position [724, 0]
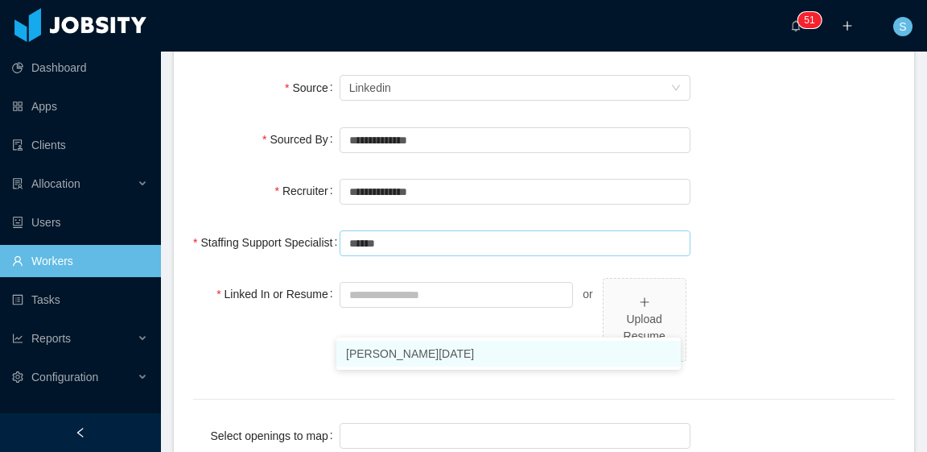
click at [430, 349] on li "[PERSON_NAME][DATE]" at bounding box center [508, 353] width 345 height 26
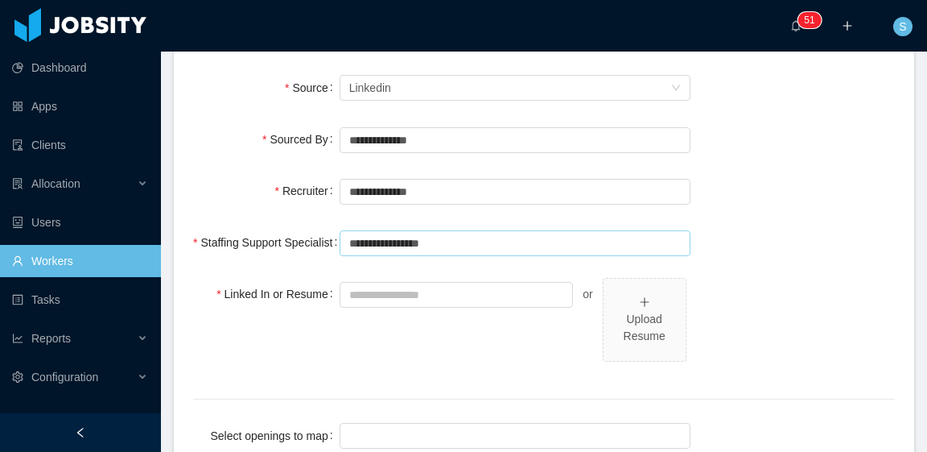
type input "**********"
click at [475, 292] on input "Linked In or Resume" at bounding box center [457, 295] width 234 height 26
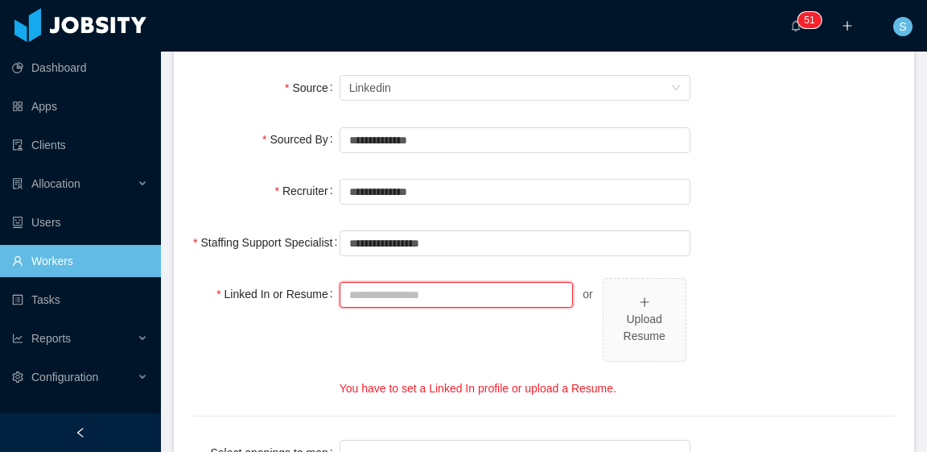
click at [423, 286] on input "Linked In or Resume" at bounding box center [457, 295] width 234 height 26
paste input "**********"
type input "**********"
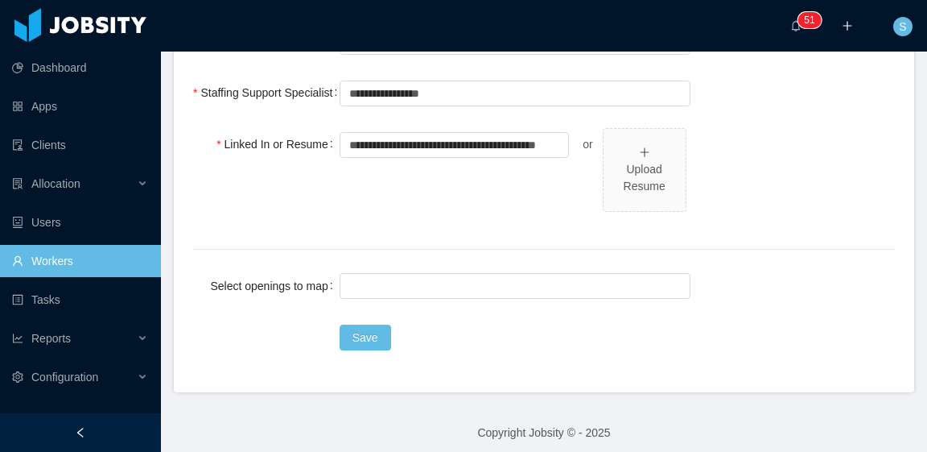
scroll to position [881, 0]
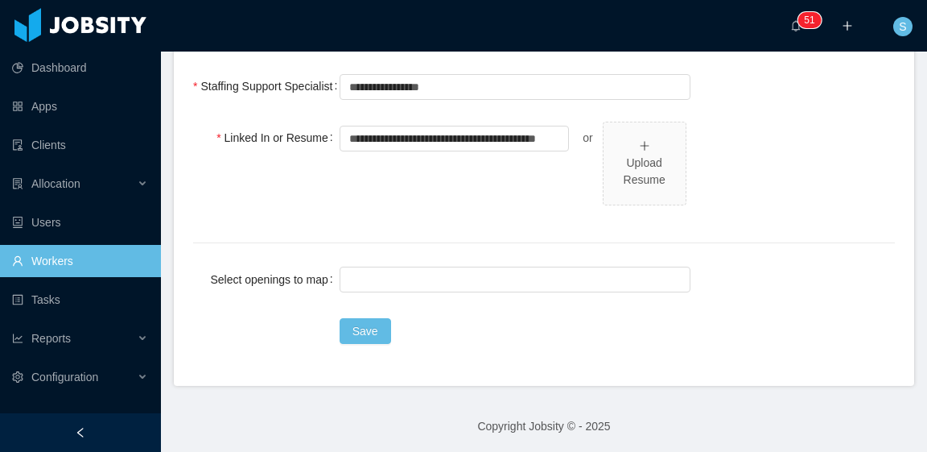
click at [501, 292] on div at bounding box center [515, 279] width 351 height 32
click at [502, 287] on div at bounding box center [513, 279] width 336 height 24
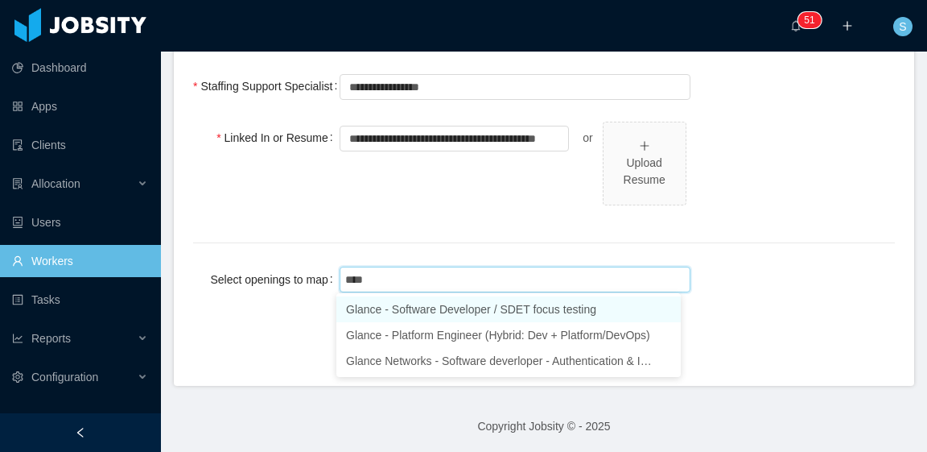
type input "*****"
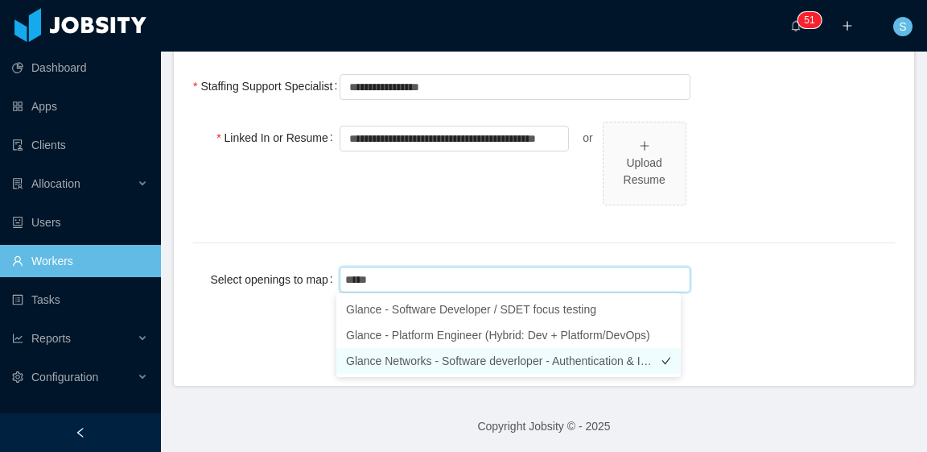
click at [546, 354] on li "Glance Networks - Software deverloper - Authentication & Integration (Node.js F…" at bounding box center [508, 361] width 345 height 26
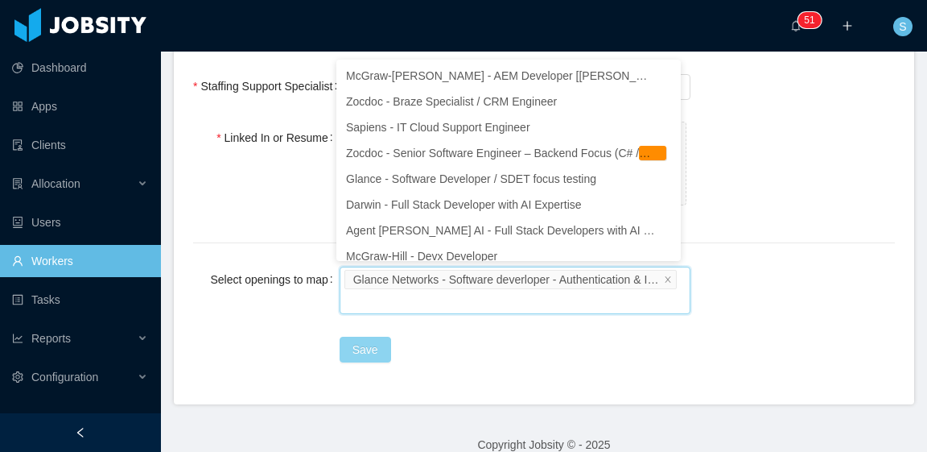
click at [359, 342] on button "Save" at bounding box center [366, 349] width 52 height 26
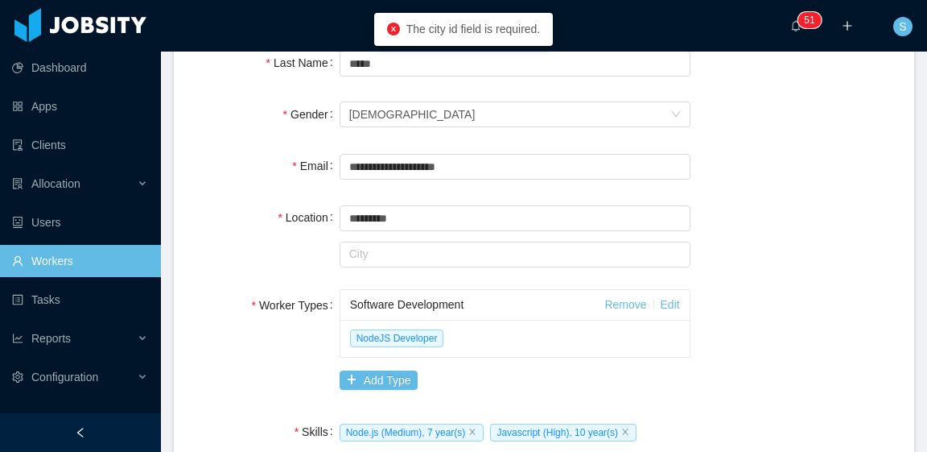
scroll to position [241, 0]
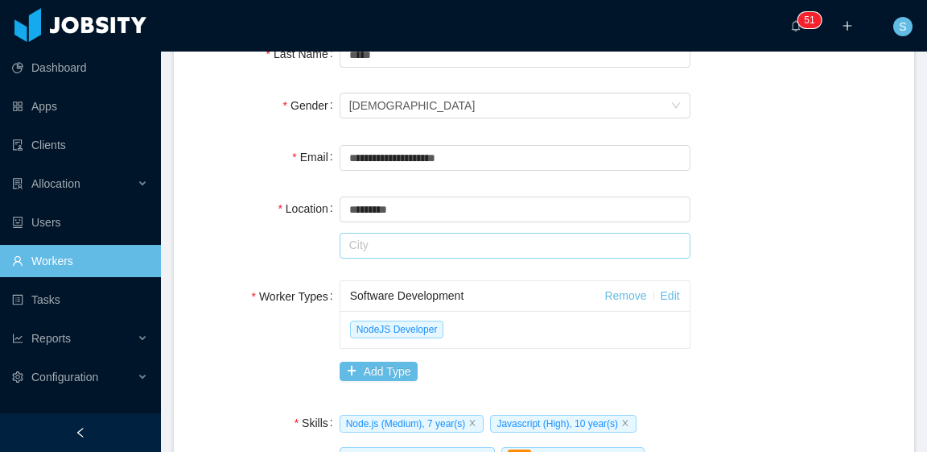
click at [449, 249] on input "text" at bounding box center [515, 246] width 351 height 26
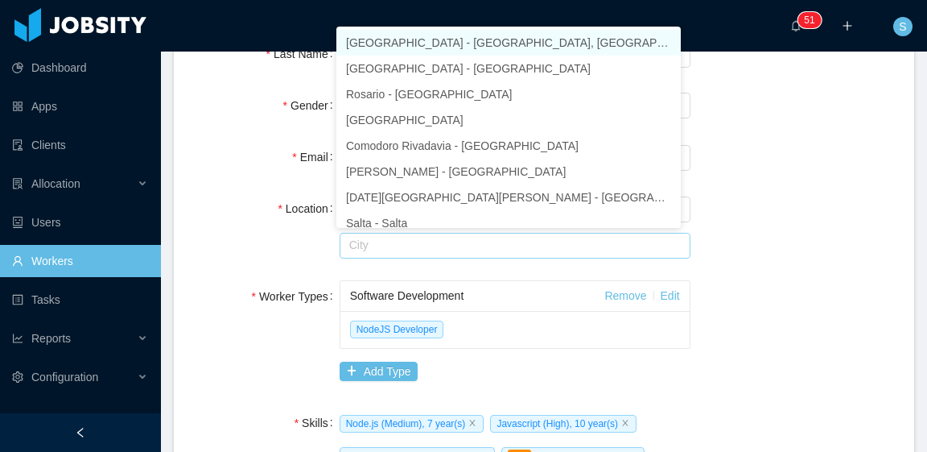
click at [422, 41] on li "[GEOGRAPHIC_DATA] - [GEOGRAPHIC_DATA], [GEOGRAPHIC_DATA]" at bounding box center [508, 43] width 345 height 26
type input "**********"
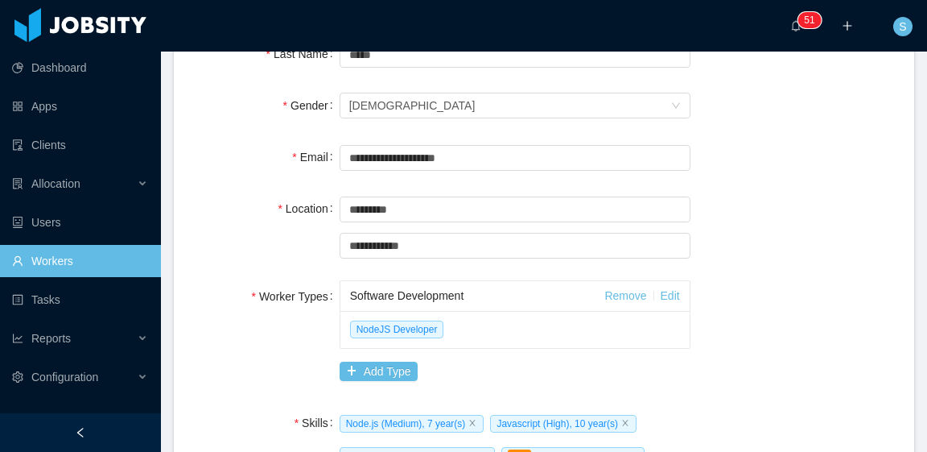
click at [724, 224] on div "**********" at bounding box center [544, 226] width 702 height 68
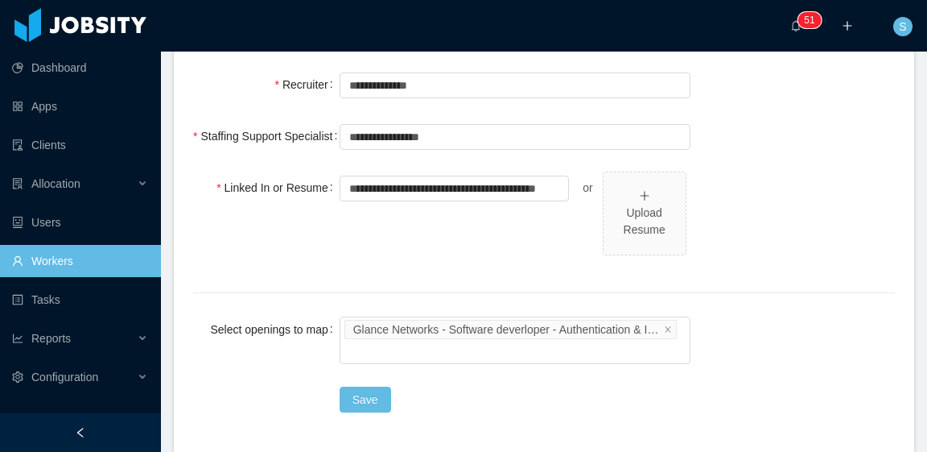
scroll to position [899, 0]
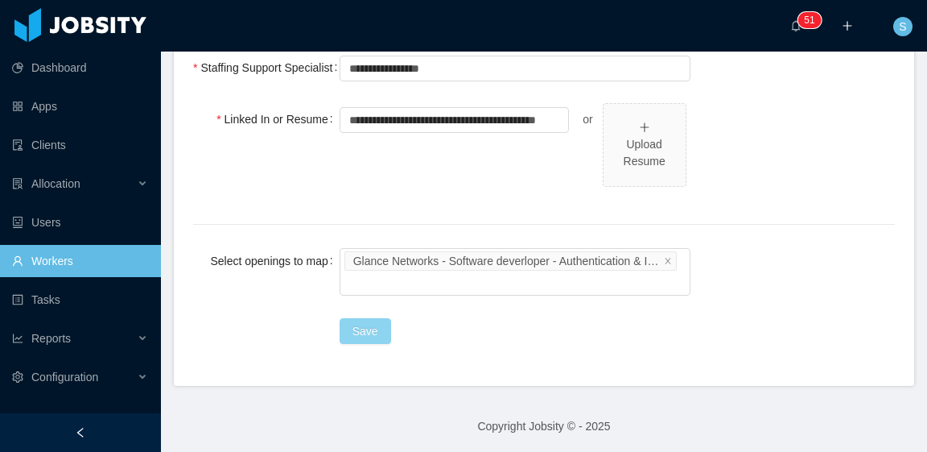
click at [365, 324] on button "Save" at bounding box center [366, 331] width 52 height 26
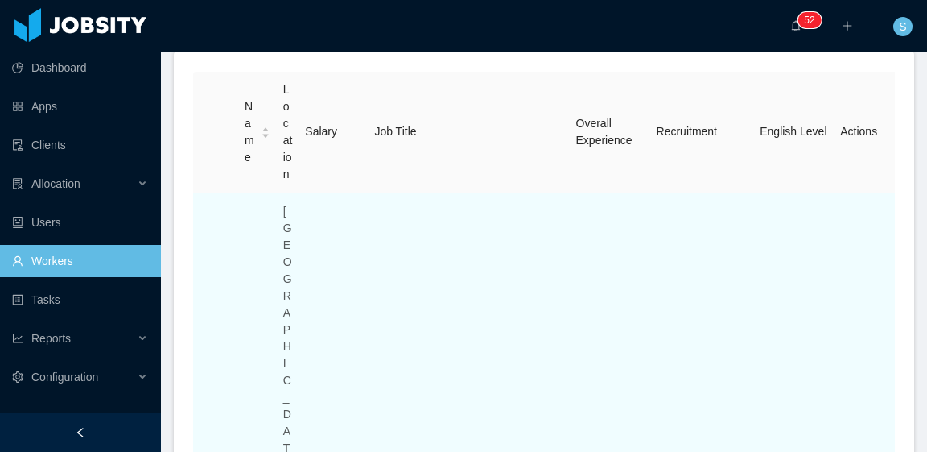
scroll to position [378, 0]
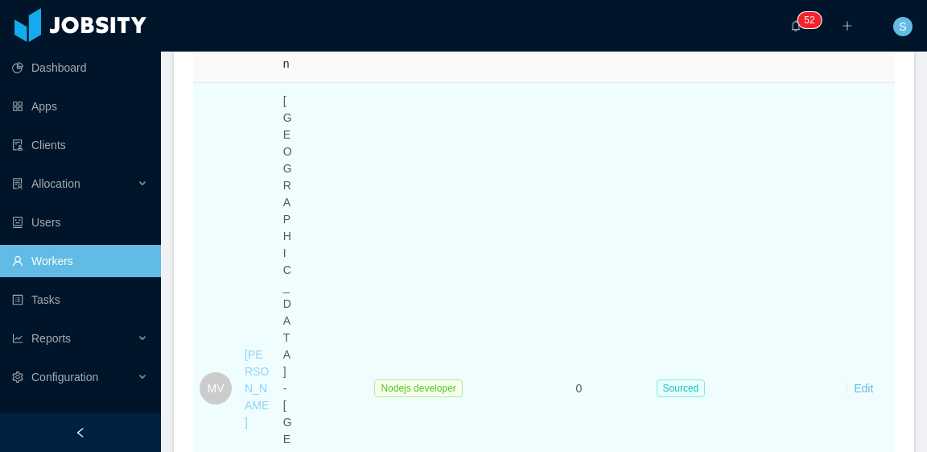
click at [246, 348] on link "[PERSON_NAME]" at bounding box center [257, 388] width 24 height 80
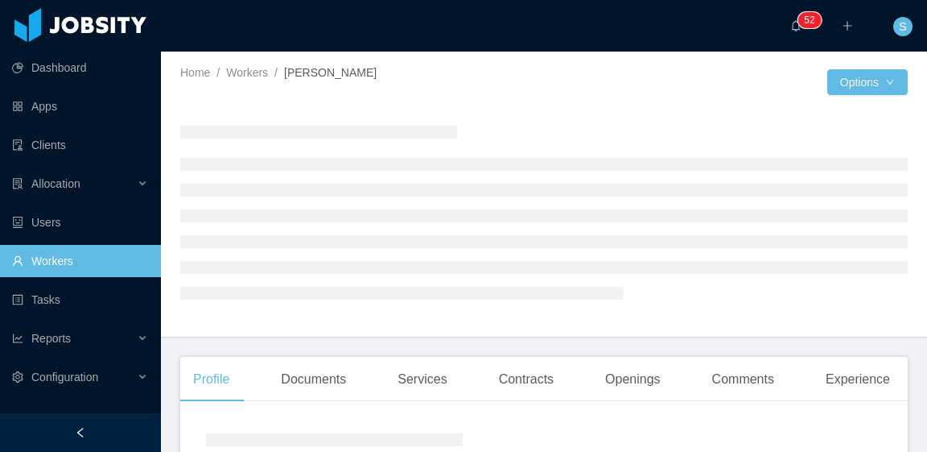
drag, startPoint x: 316, startPoint y: 378, endPoint x: 510, endPoint y: 319, distance: 201.9
click at [316, 378] on div "Documents" at bounding box center [313, 379] width 91 height 45
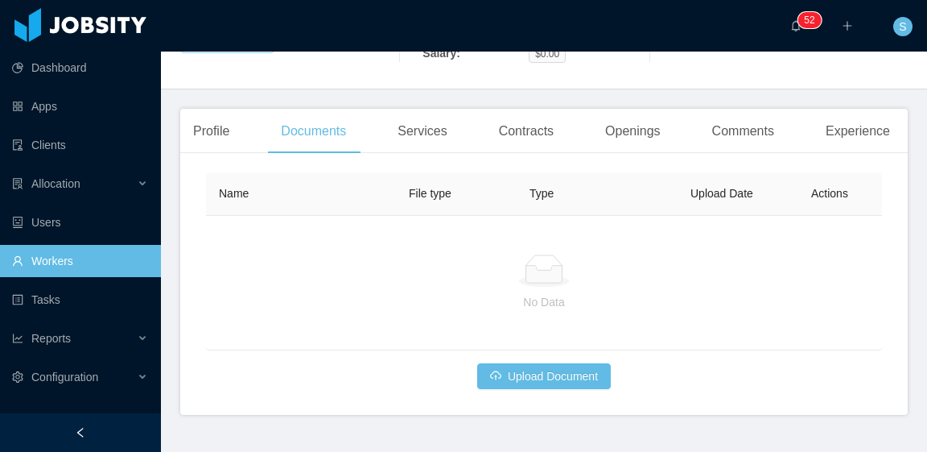
scroll to position [322, 0]
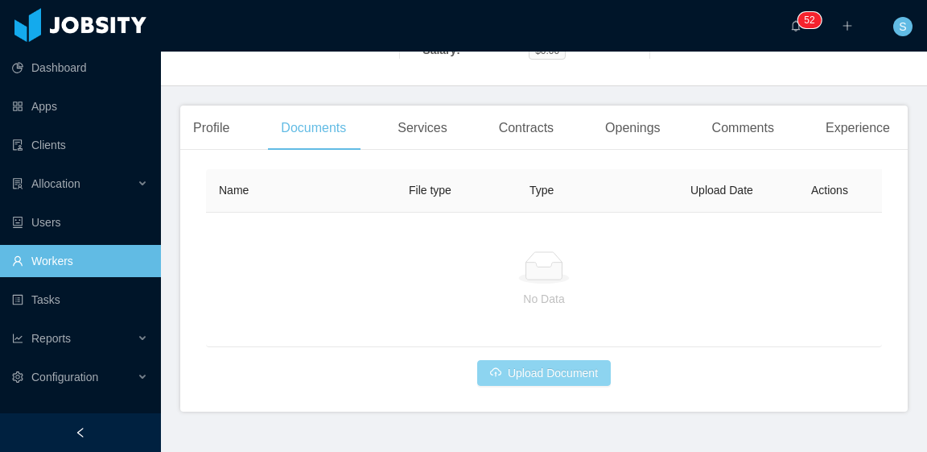
click at [559, 371] on button "Upload Document" at bounding box center [544, 373] width 134 height 26
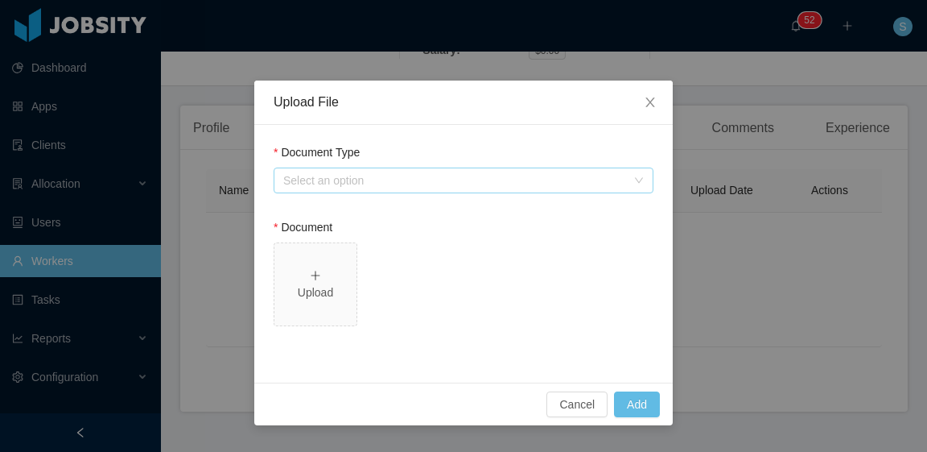
click at [382, 184] on div "Select an option" at bounding box center [454, 180] width 343 height 16
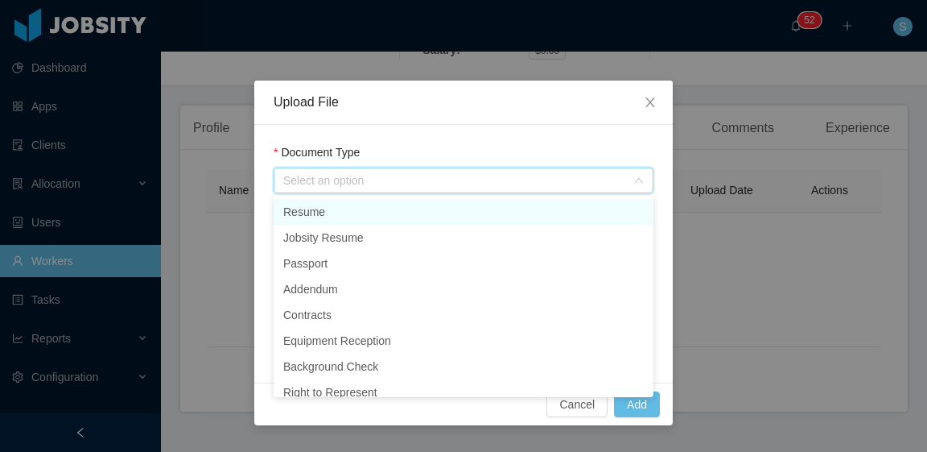
click at [378, 213] on li "Resume" at bounding box center [464, 212] width 380 height 26
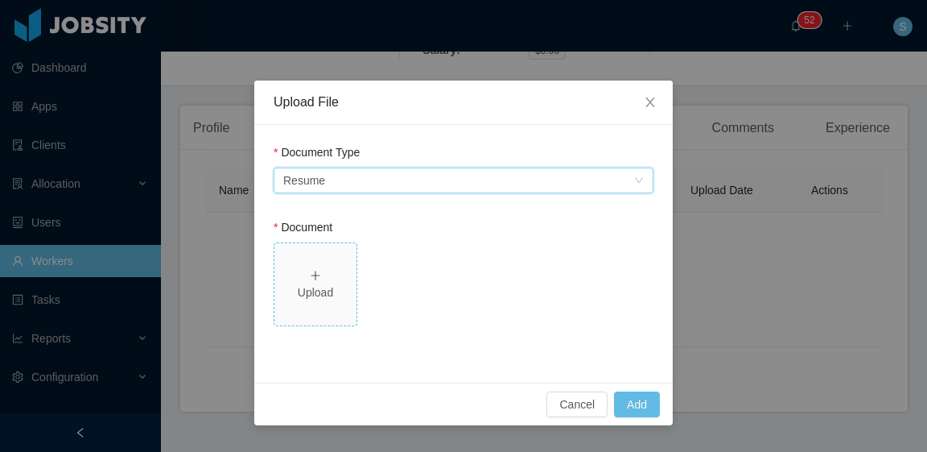
click at [326, 279] on div "Upload" at bounding box center [315, 284] width 69 height 34
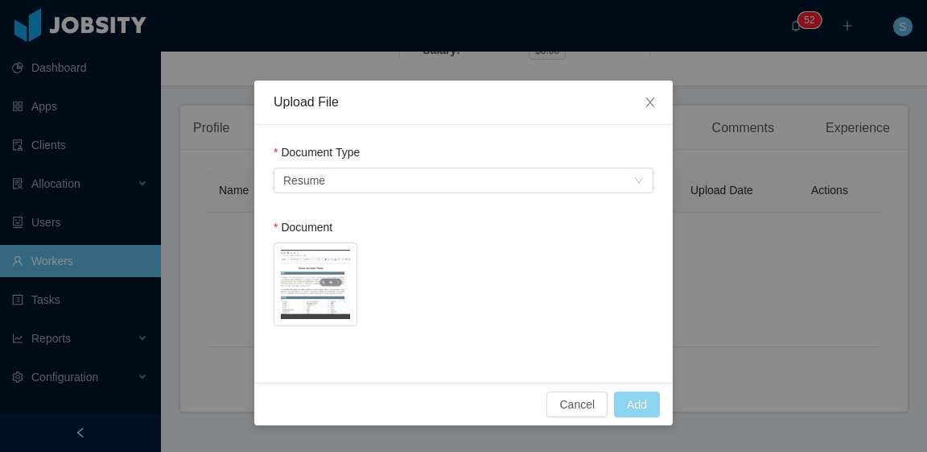
click at [643, 398] on button "Add" at bounding box center [637, 404] width 46 height 26
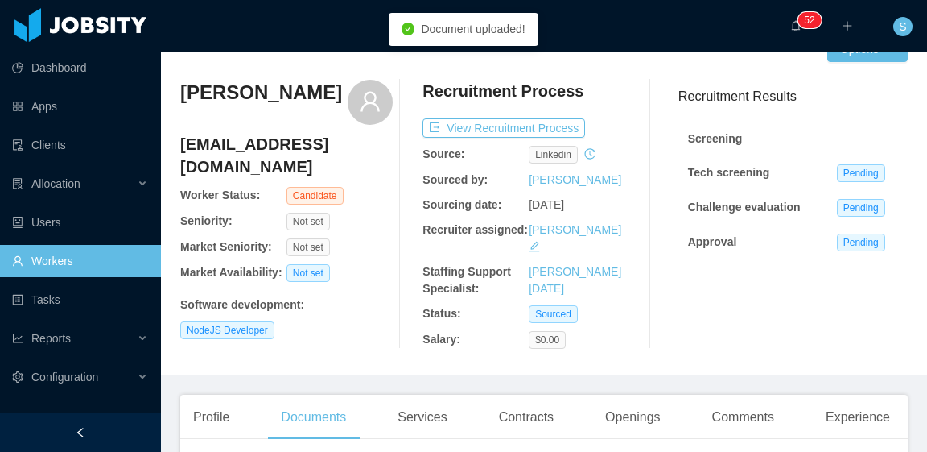
scroll to position [0, 0]
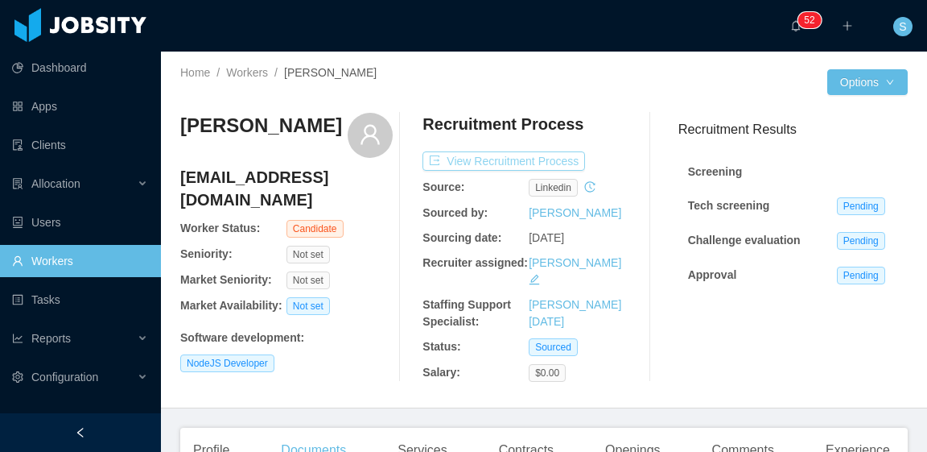
click at [567, 161] on button "View Recruitment Process" at bounding box center [504, 160] width 163 height 19
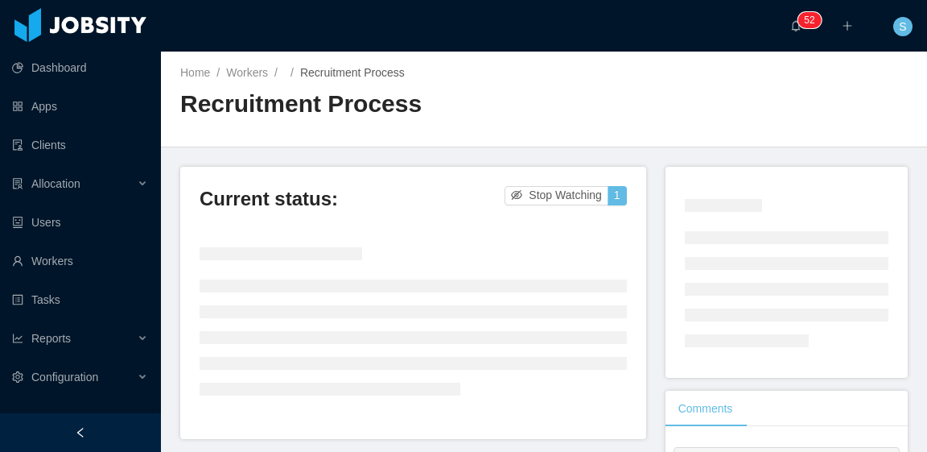
scroll to position [80, 0]
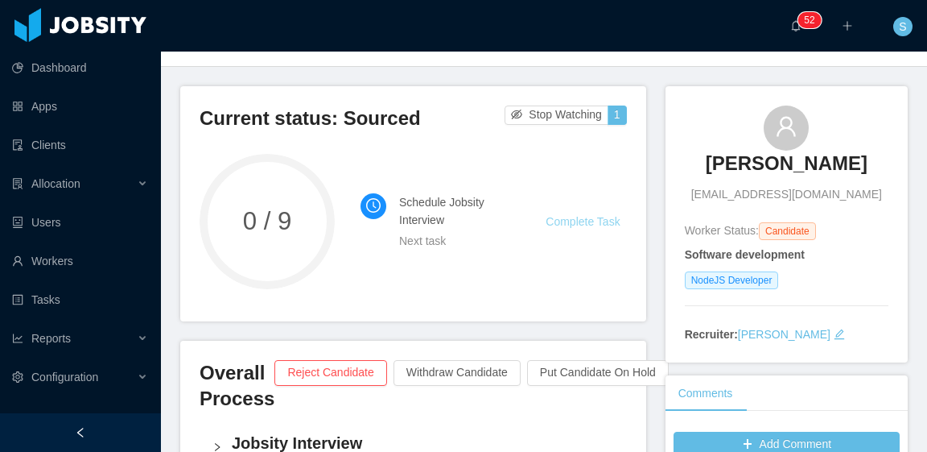
click at [583, 218] on link "Complete Task" at bounding box center [583, 221] width 74 height 13
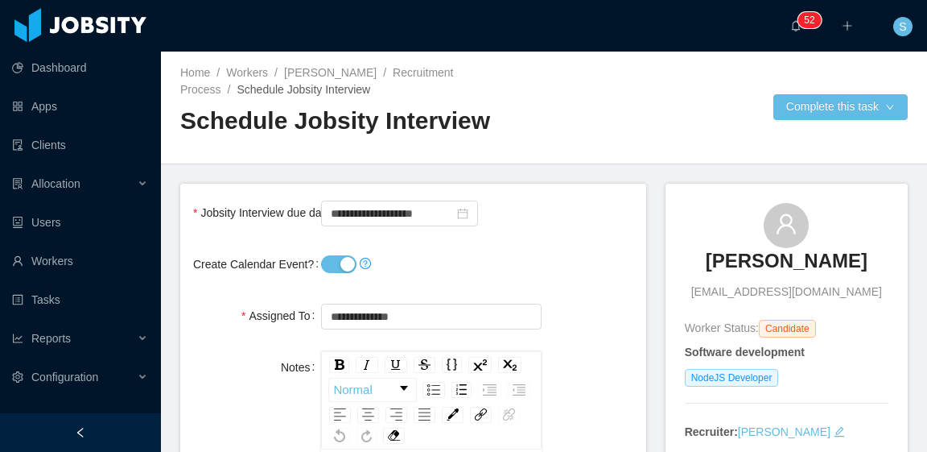
click at [340, 268] on button "Create Calendar Event?" at bounding box center [338, 264] width 35 height 18
click at [396, 208] on input "**********" at bounding box center [399, 213] width 157 height 26
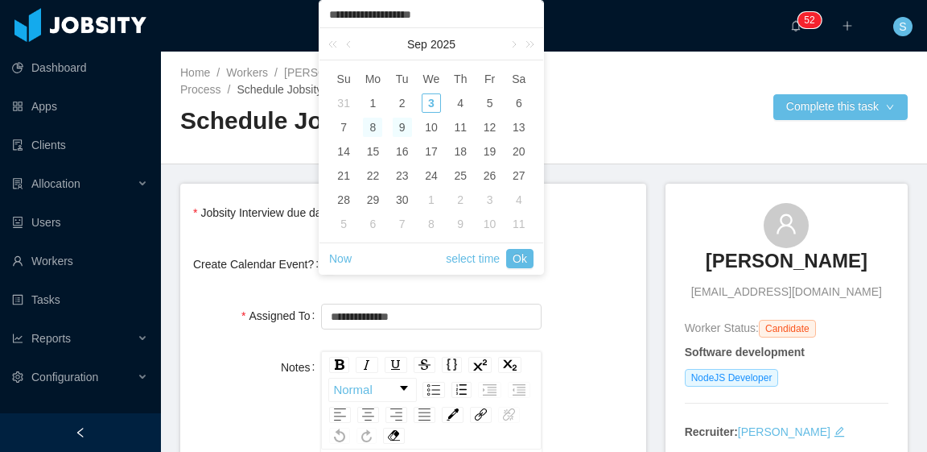
click at [405, 126] on div "9" at bounding box center [402, 127] width 19 height 19
type input "**********"
click at [520, 255] on link "Ok" at bounding box center [519, 258] width 27 height 19
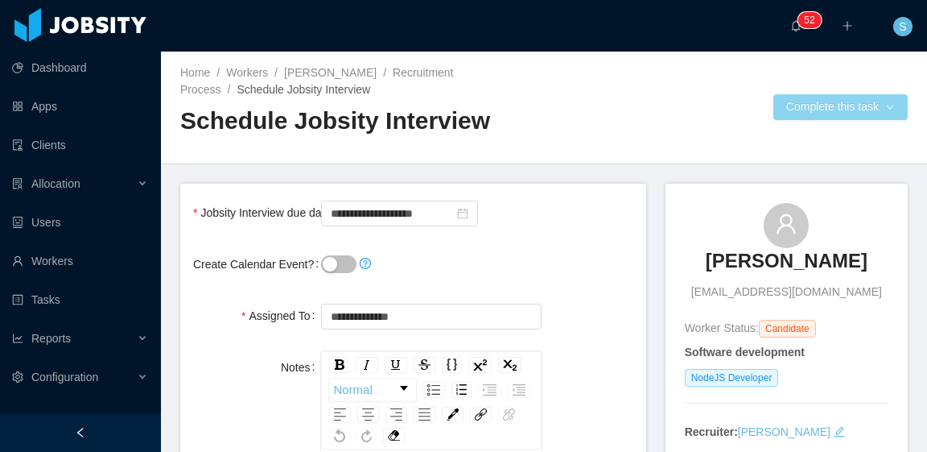
click at [778, 115] on button "Complete this task" at bounding box center [841, 107] width 134 height 26
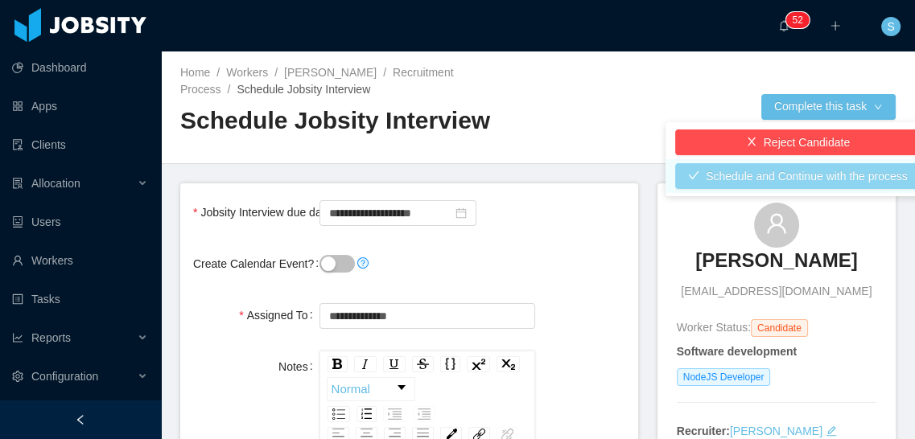
click at [790, 178] on button "Schedule and Continue with the process" at bounding box center [797, 176] width 245 height 26
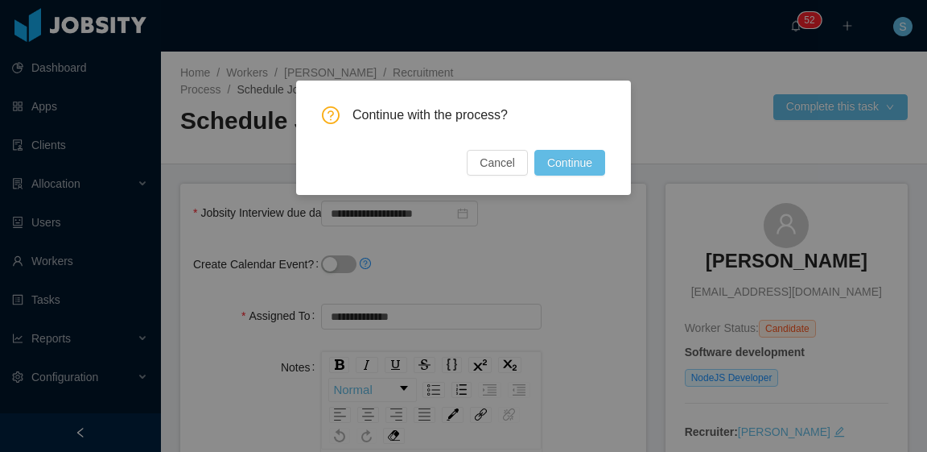
click at [592, 159] on button "Continue" at bounding box center [569, 163] width 71 height 26
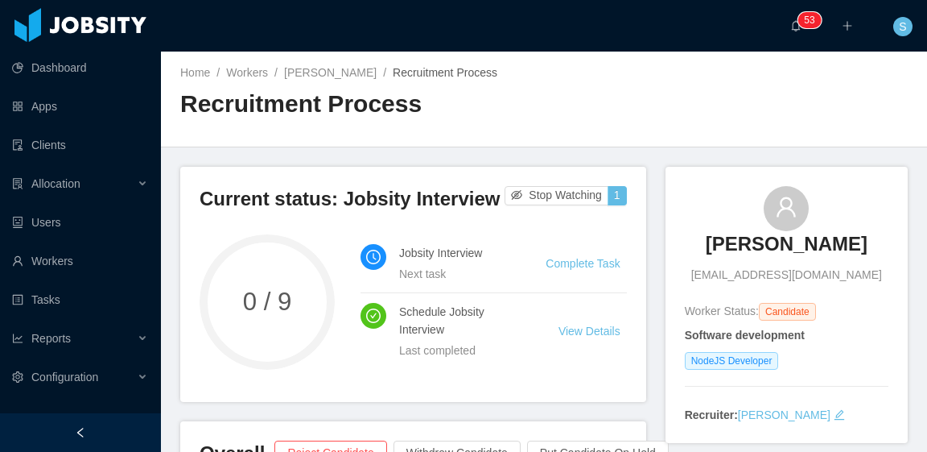
click at [442, 107] on h2 "Recruitment Process" at bounding box center [362, 104] width 364 height 33
